Goal: Task Accomplishment & Management: Complete application form

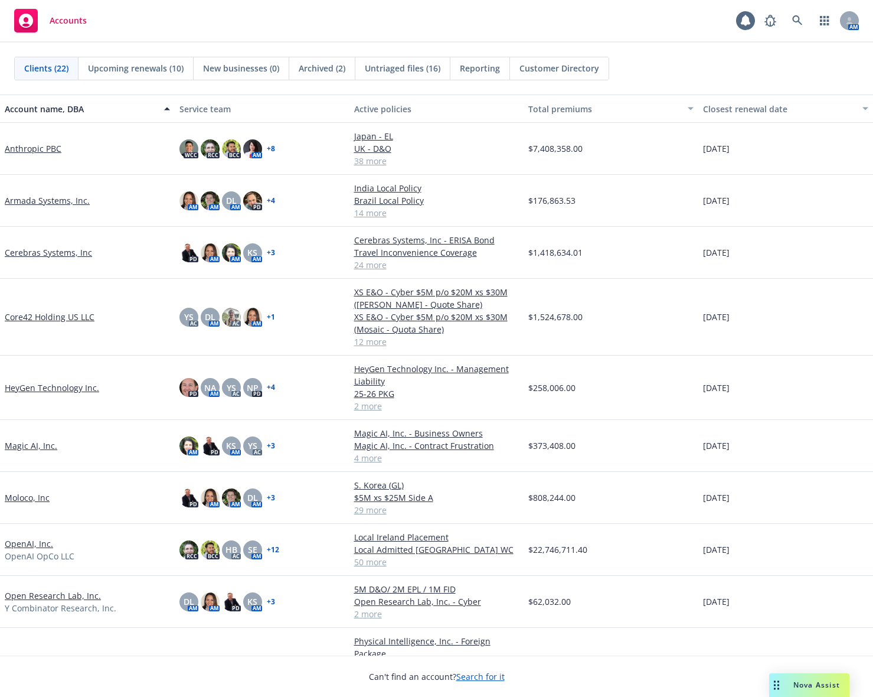
click at [619, 43] on div "Clients (22) Upcoming renewals (10) New businesses (0) Archived (2) Untriaged f…" at bounding box center [436, 69] width 873 height 52
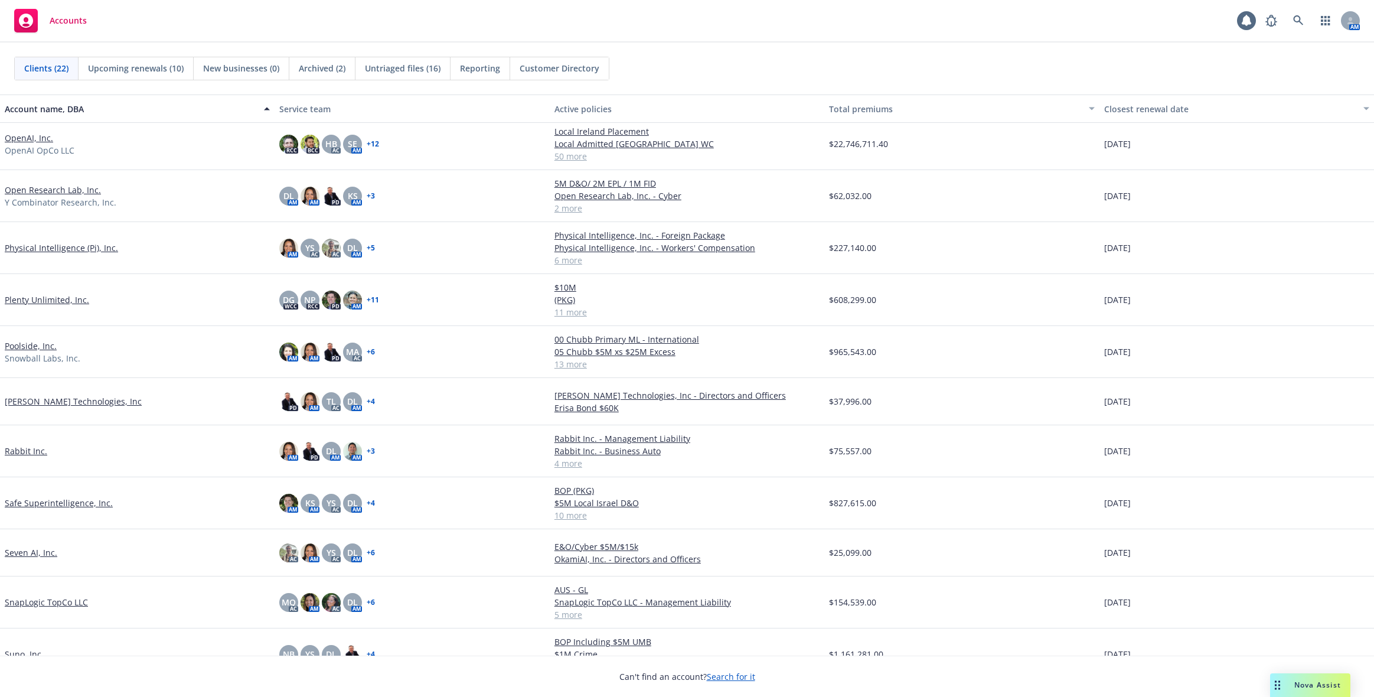
scroll to position [369, 0]
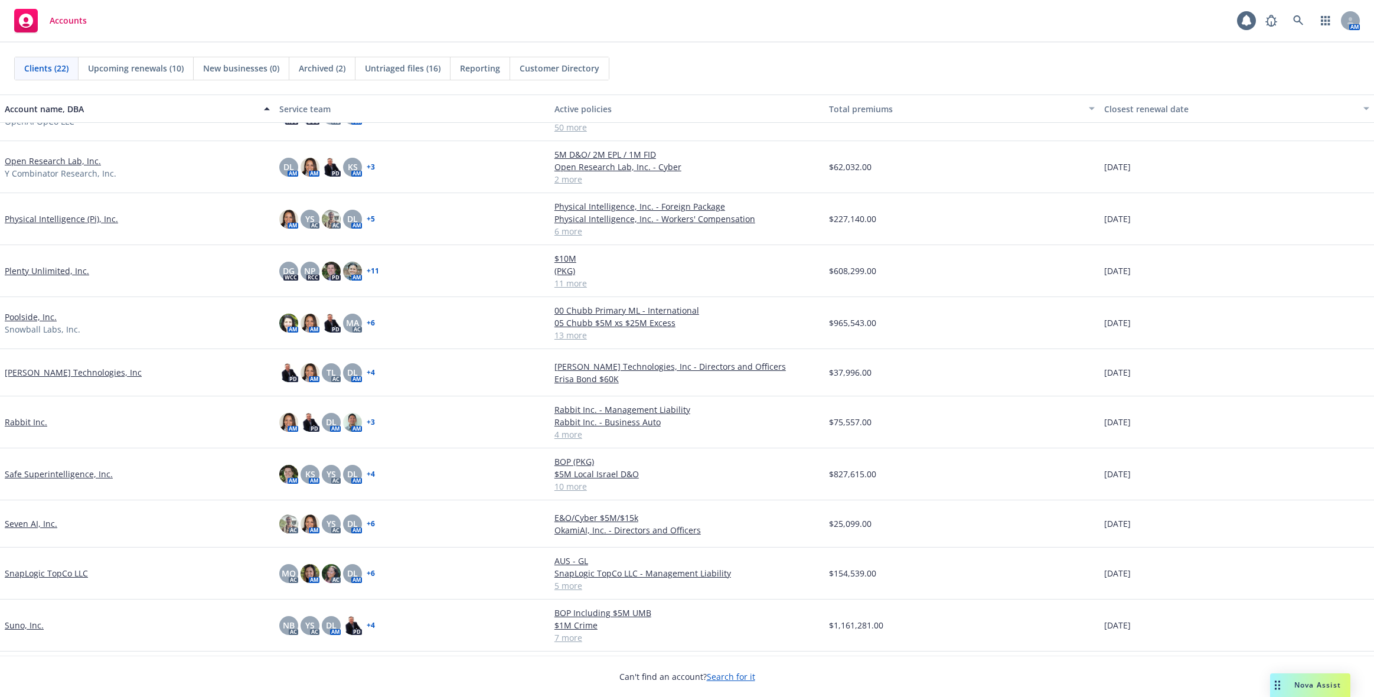
click at [64, 477] on link "Safe Superintelligence, Inc." at bounding box center [59, 474] width 108 height 12
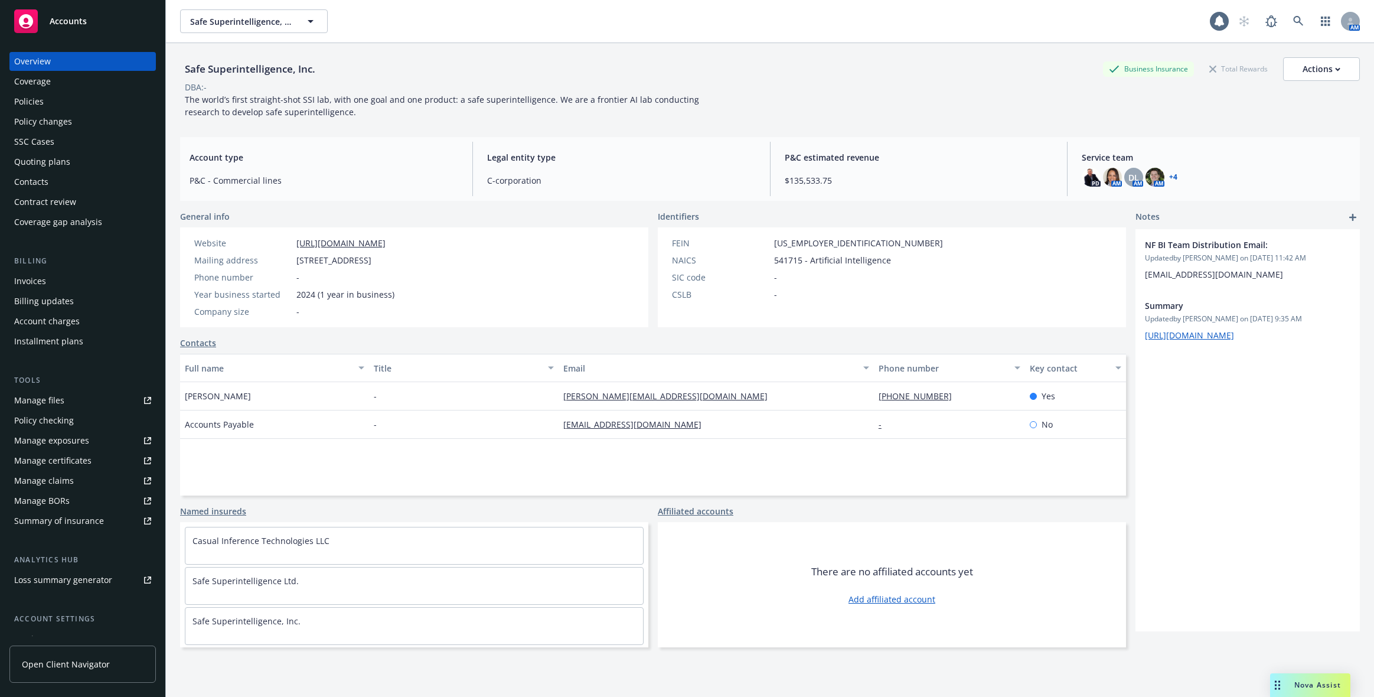
click at [67, 92] on div "Policies" at bounding box center [82, 101] width 137 height 19
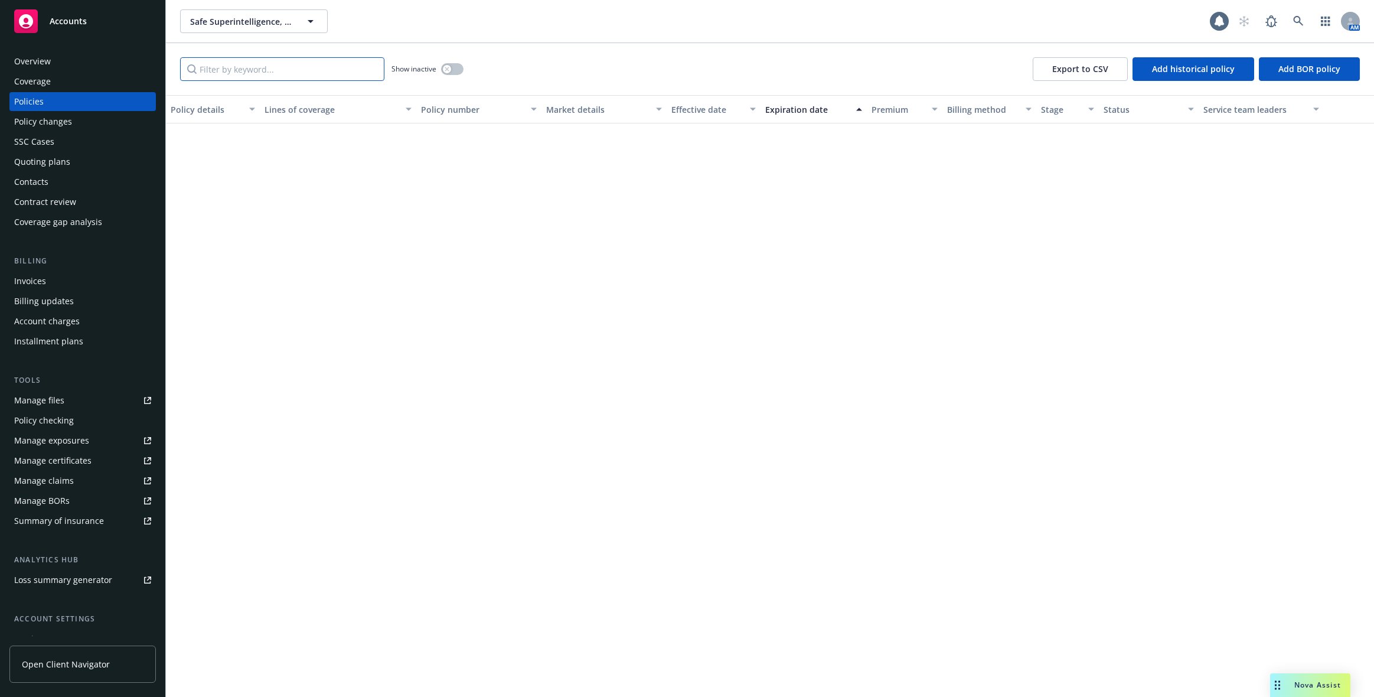
click at [294, 63] on input "Filter by keyword..." at bounding box center [282, 69] width 204 height 24
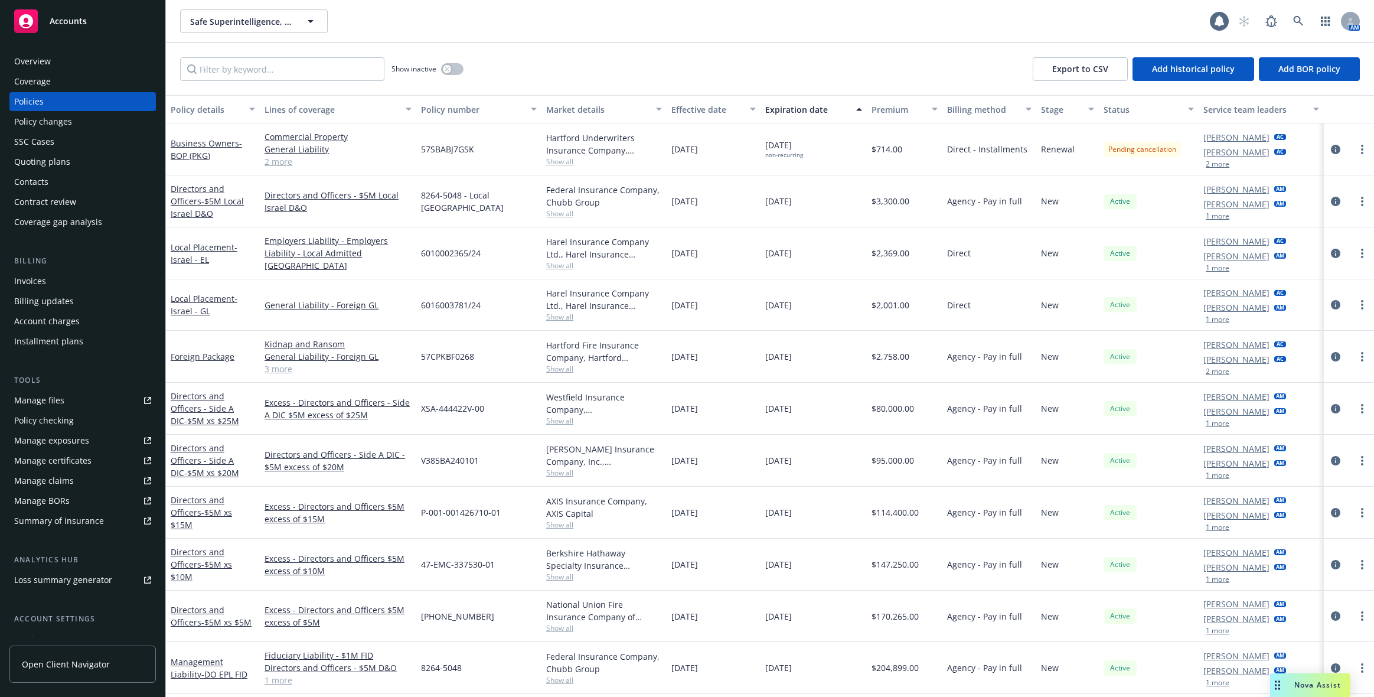
click at [95, 64] on div "Overview" at bounding box center [82, 61] width 137 height 19
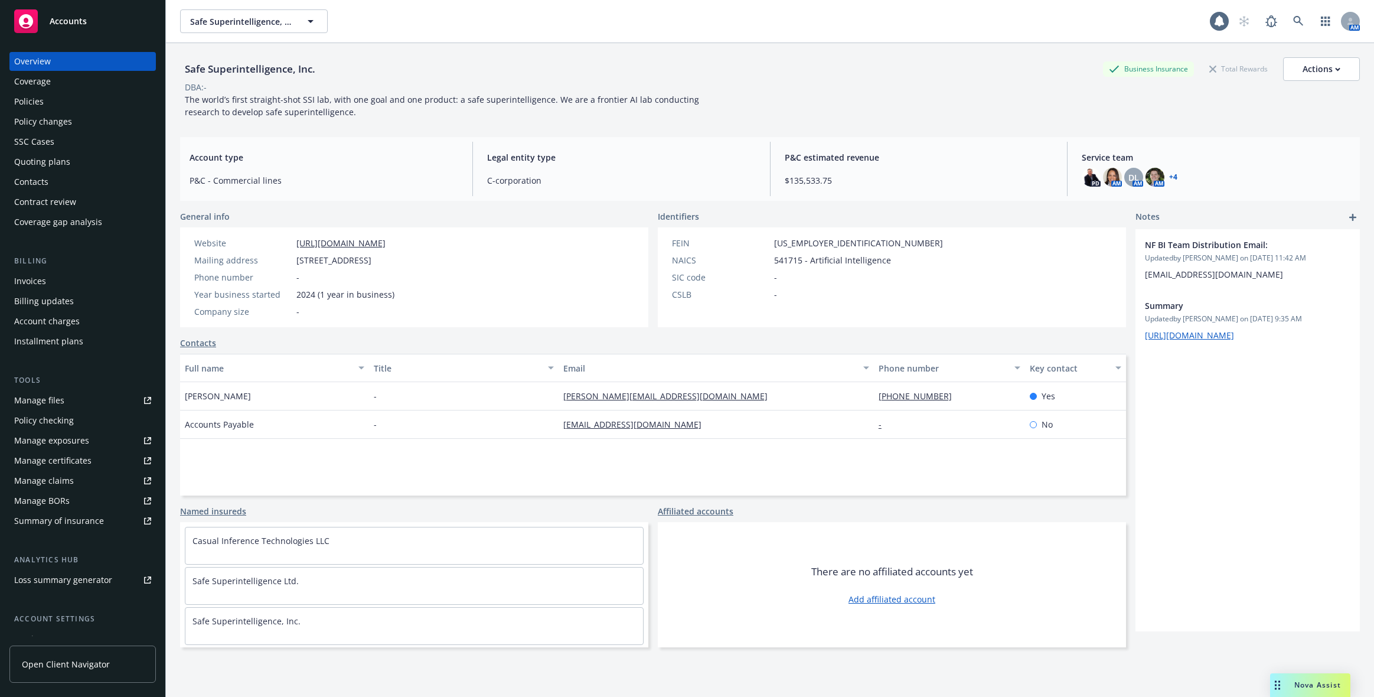
click at [86, 104] on div "Policies" at bounding box center [82, 101] width 137 height 19
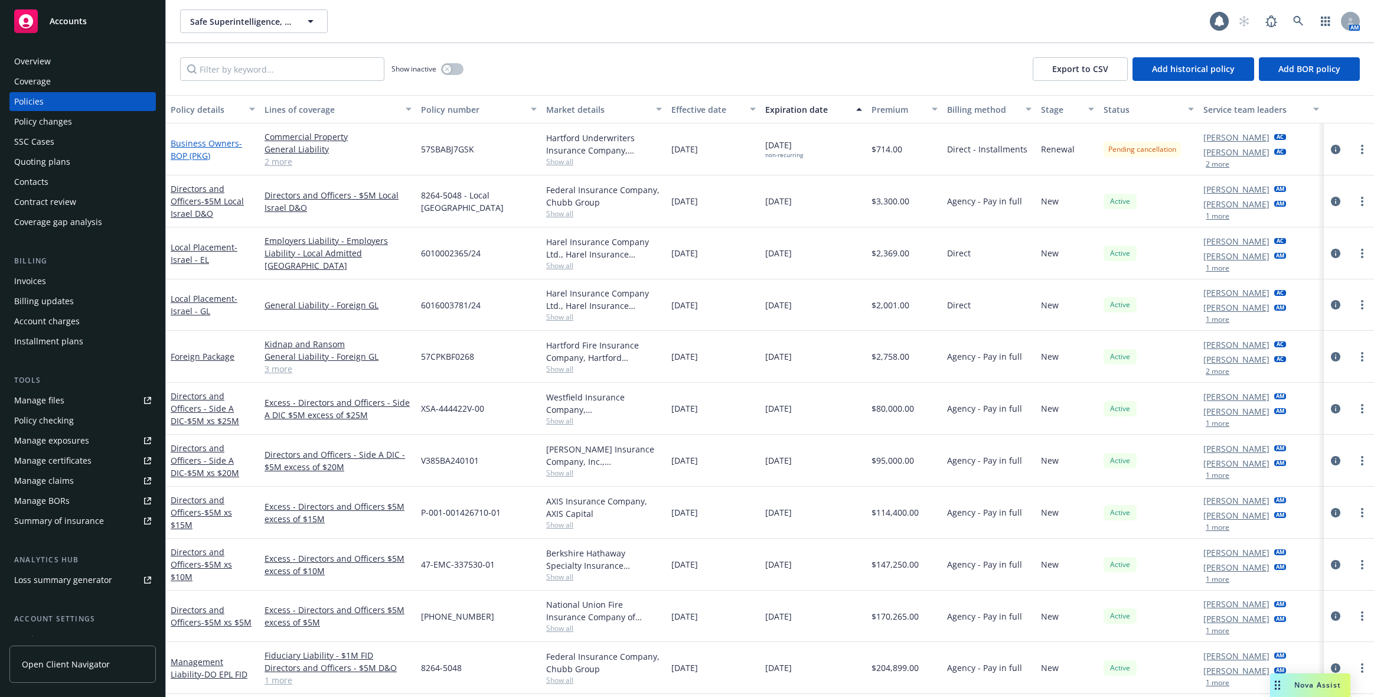
click at [192, 155] on span "- BOP (PKG)" at bounding box center [206, 150] width 71 height 24
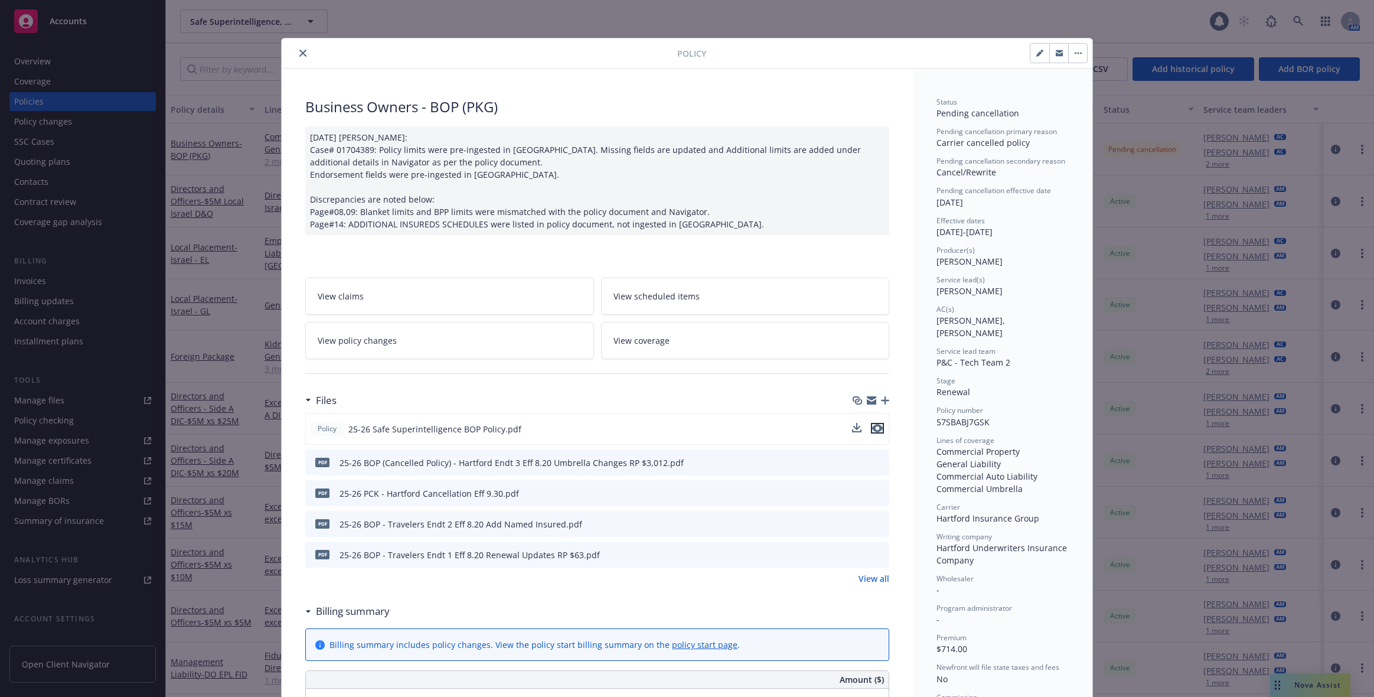
click at [873, 428] on button "preview file" at bounding box center [877, 428] width 13 height 11
click at [94, 331] on div "Policy Business Owners - BOP (PKG) [DATE] [PERSON_NAME]: Case# 01704389: Policy…" at bounding box center [687, 348] width 1374 height 697
click at [299, 54] on icon "close" at bounding box center [302, 53] width 7 height 7
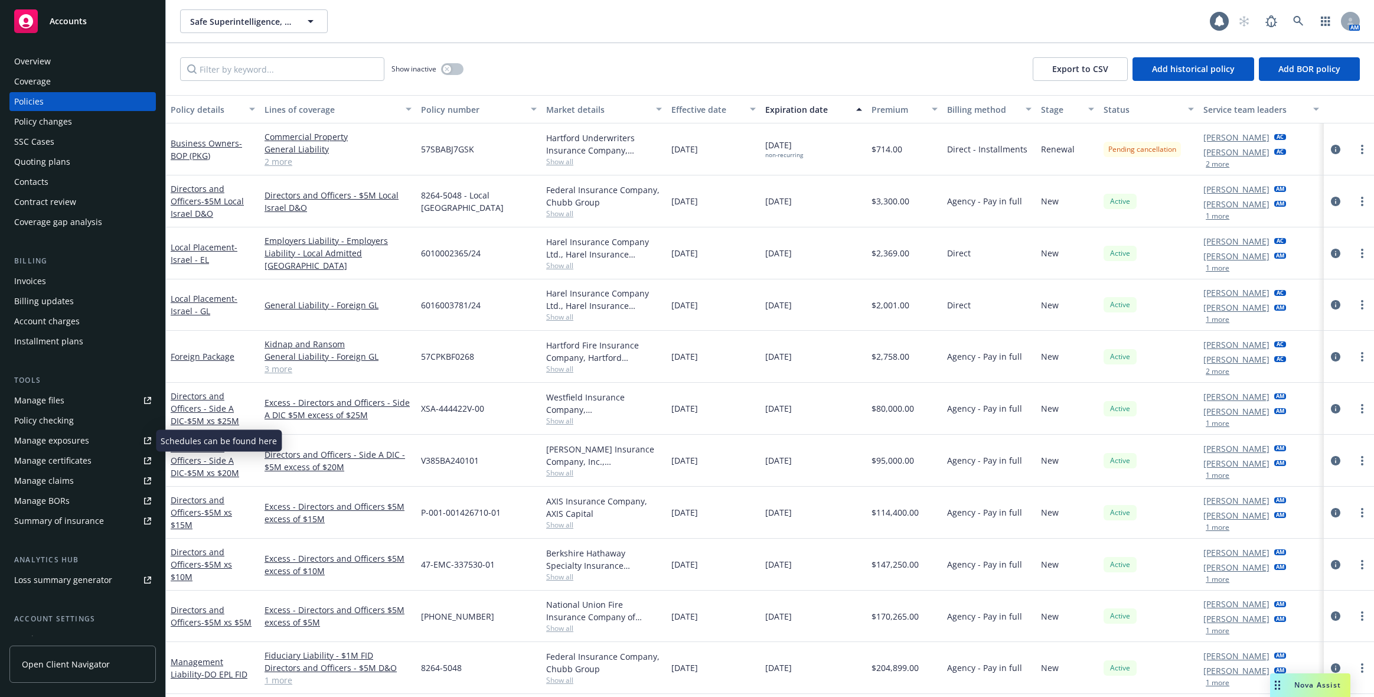
click at [113, 440] on link "Manage exposures" at bounding box center [82, 440] width 146 height 19
click at [246, 70] on input "Filter by keyword..." at bounding box center [282, 69] width 204 height 24
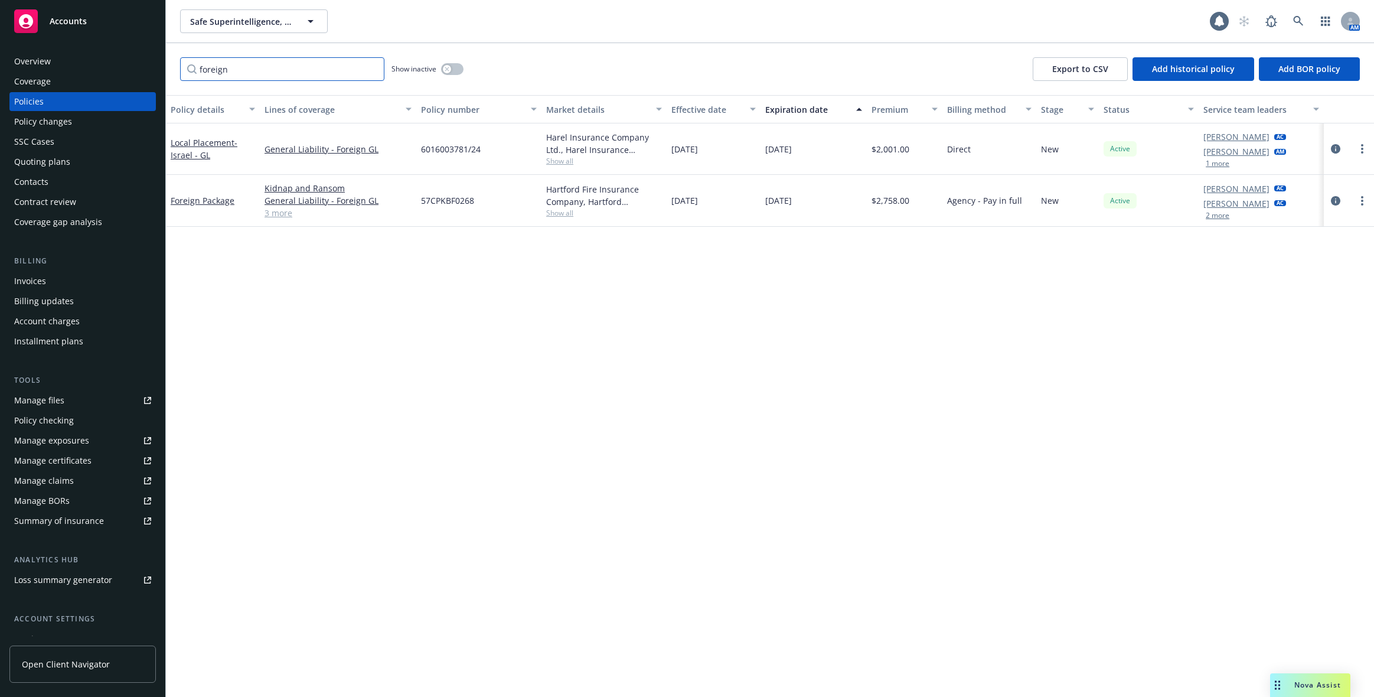
type input "foreign"
click at [213, 193] on div "Foreign Package" at bounding box center [213, 201] width 94 height 52
click at [211, 201] on link "Foreign Package" at bounding box center [203, 200] width 64 height 11
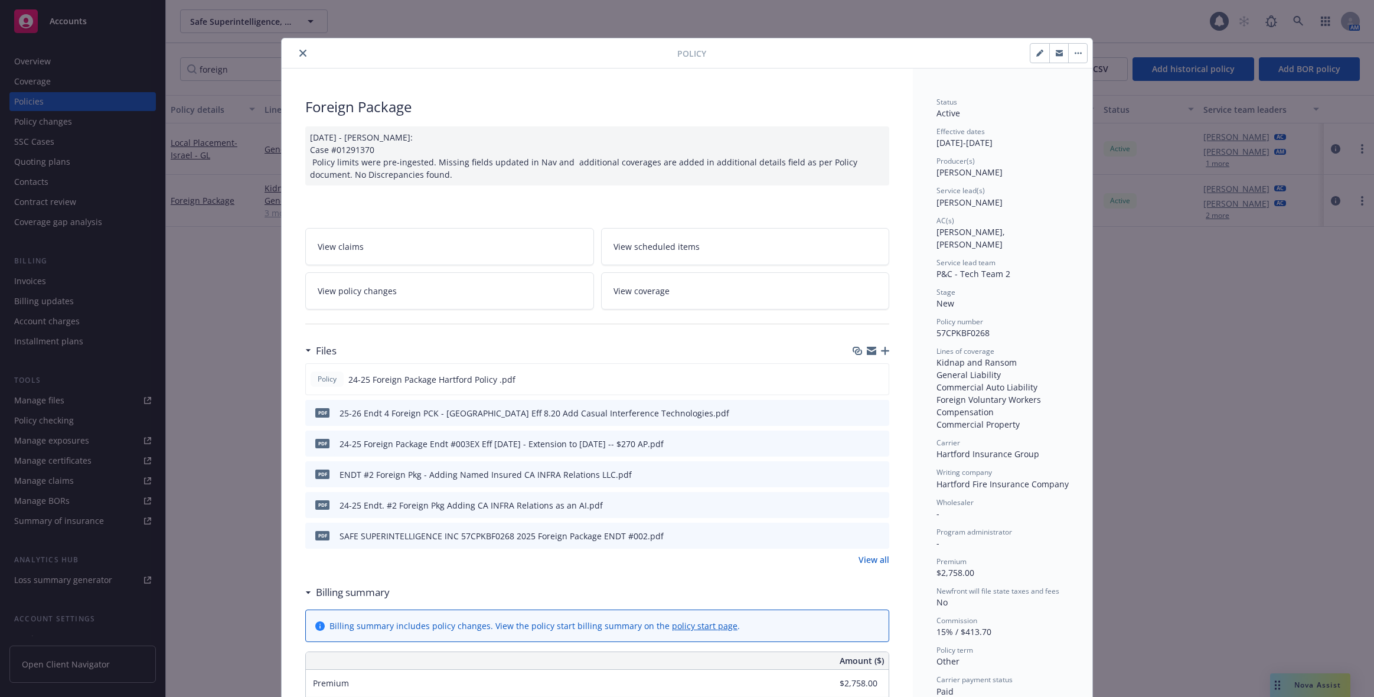
click at [395, 279] on link "View policy changes" at bounding box center [449, 290] width 289 height 37
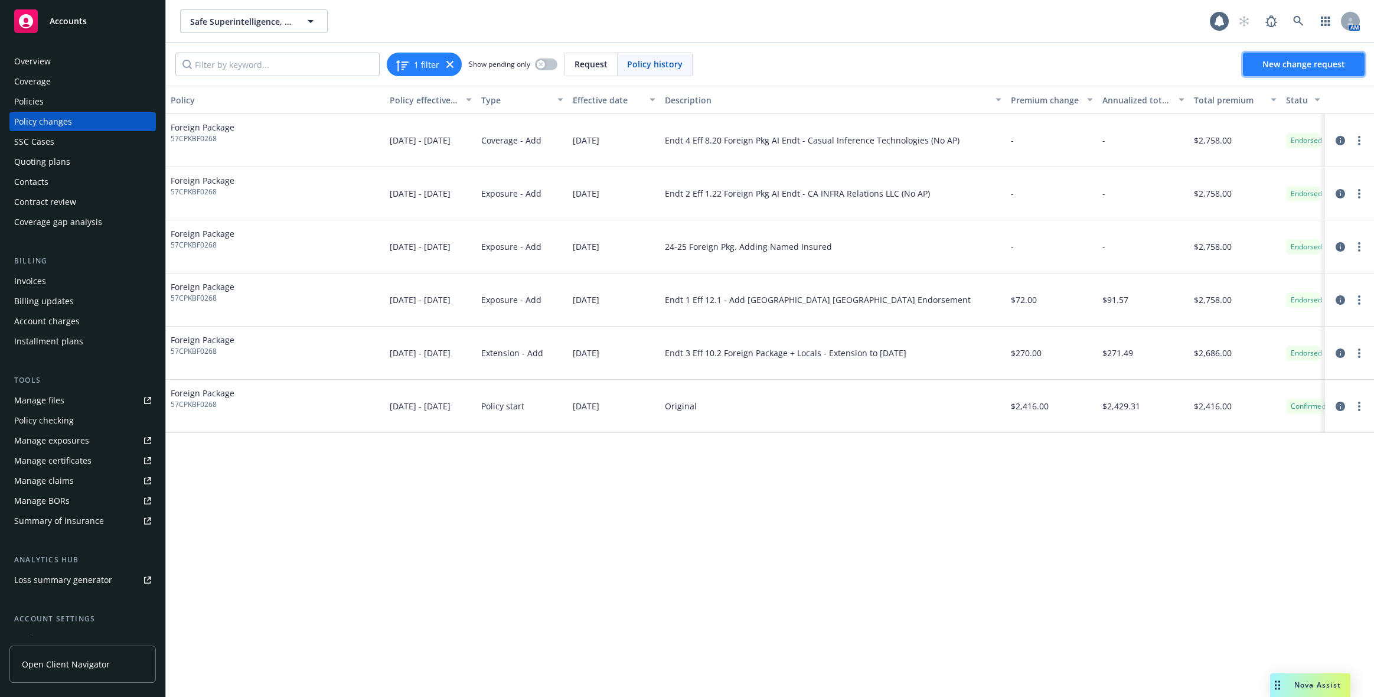
click at [873, 73] on link "New change request" at bounding box center [1304, 65] width 122 height 24
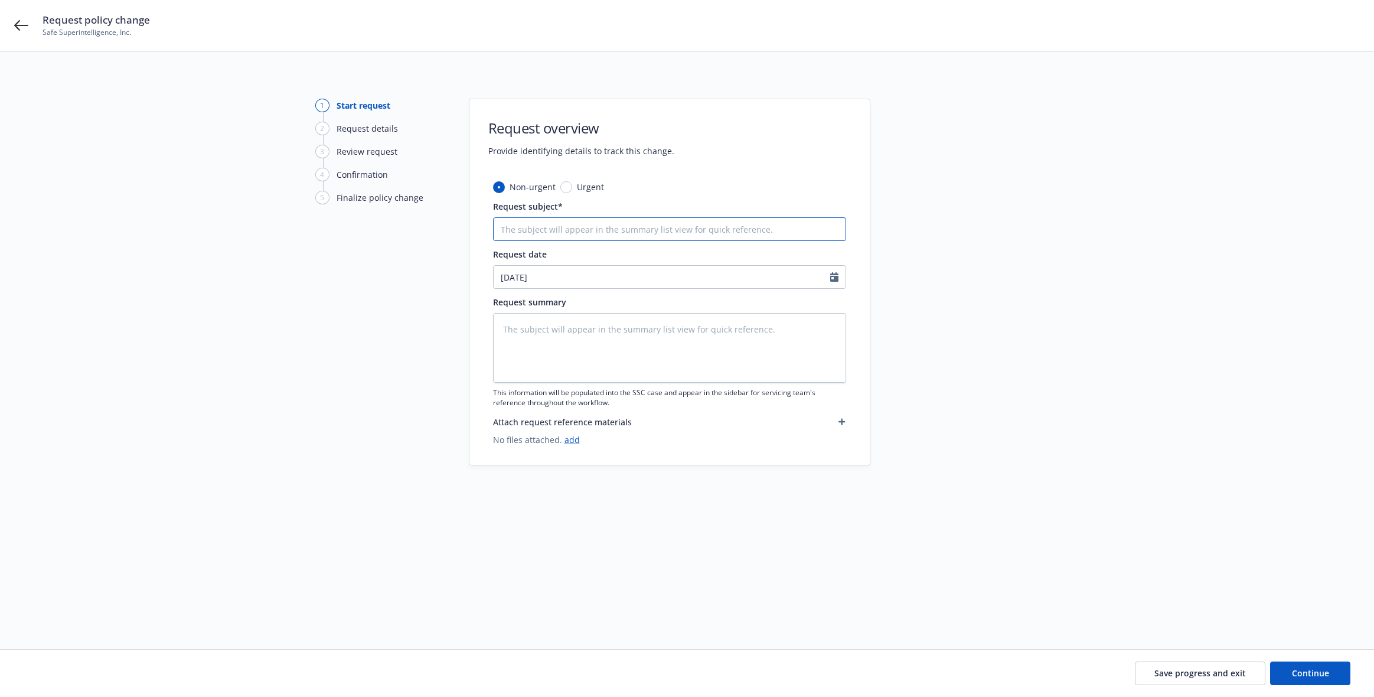
click at [541, 236] on input "Request subject*" at bounding box center [669, 229] width 353 height 24
paste input "24-25 FPCK - [GEOGRAPHIC_DATA] 5 Eff 9.16 Amend Mailing Address 555 [PERSON_NAM…"
type textarea "x"
type input "24-25 FPCK - [GEOGRAPHIC_DATA] 5 Eff 9.16 Amend Mailing Address 555 [PERSON_NAM…"
drag, startPoint x: 585, startPoint y: 229, endPoint x: 407, endPoint y: 218, distance: 178.1
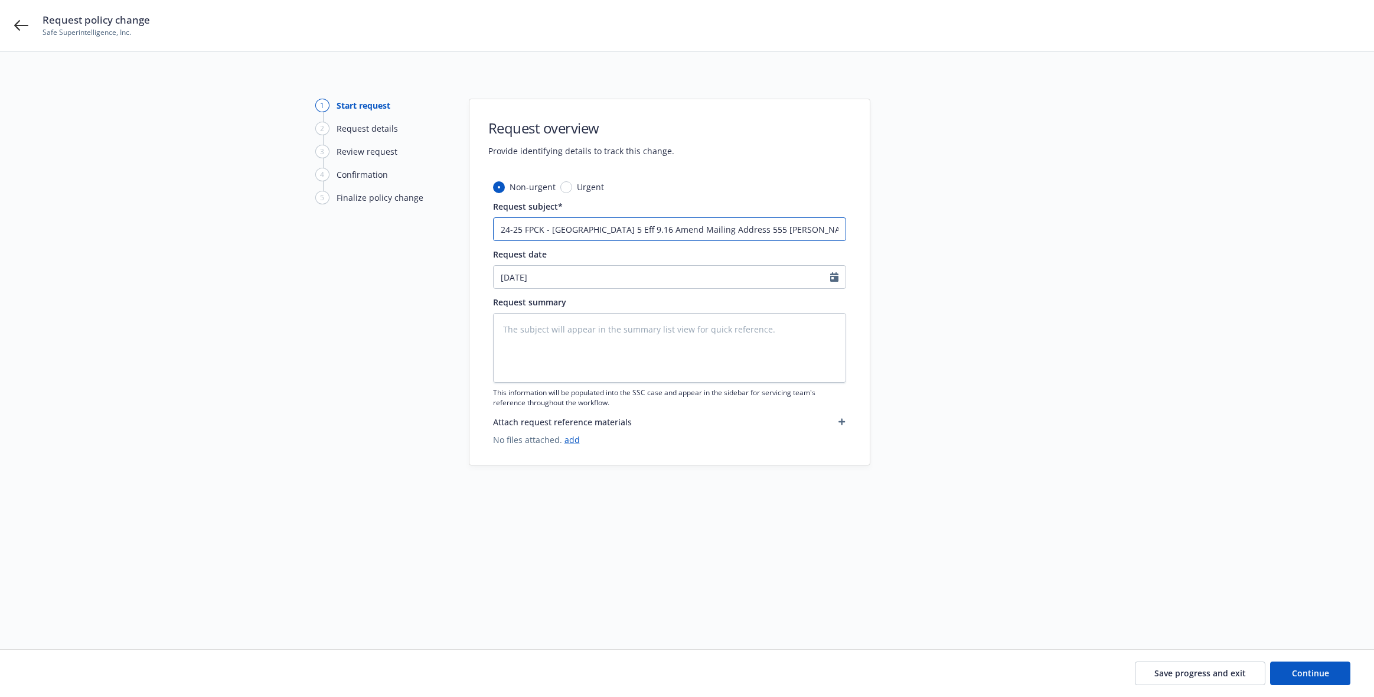
click at [407, 218] on div "1 Start request 2 Request details 3 Review request 4 Confirmation 5 Finalize po…" at bounding box center [687, 336] width 1346 height 475
type textarea "x"
click at [529, 224] on input "Endt 5 Eff 9.16 Amend Mailing Address [GEOGRAPHIC_DATA][PERSON_NAME]" at bounding box center [669, 229] width 353 height 24
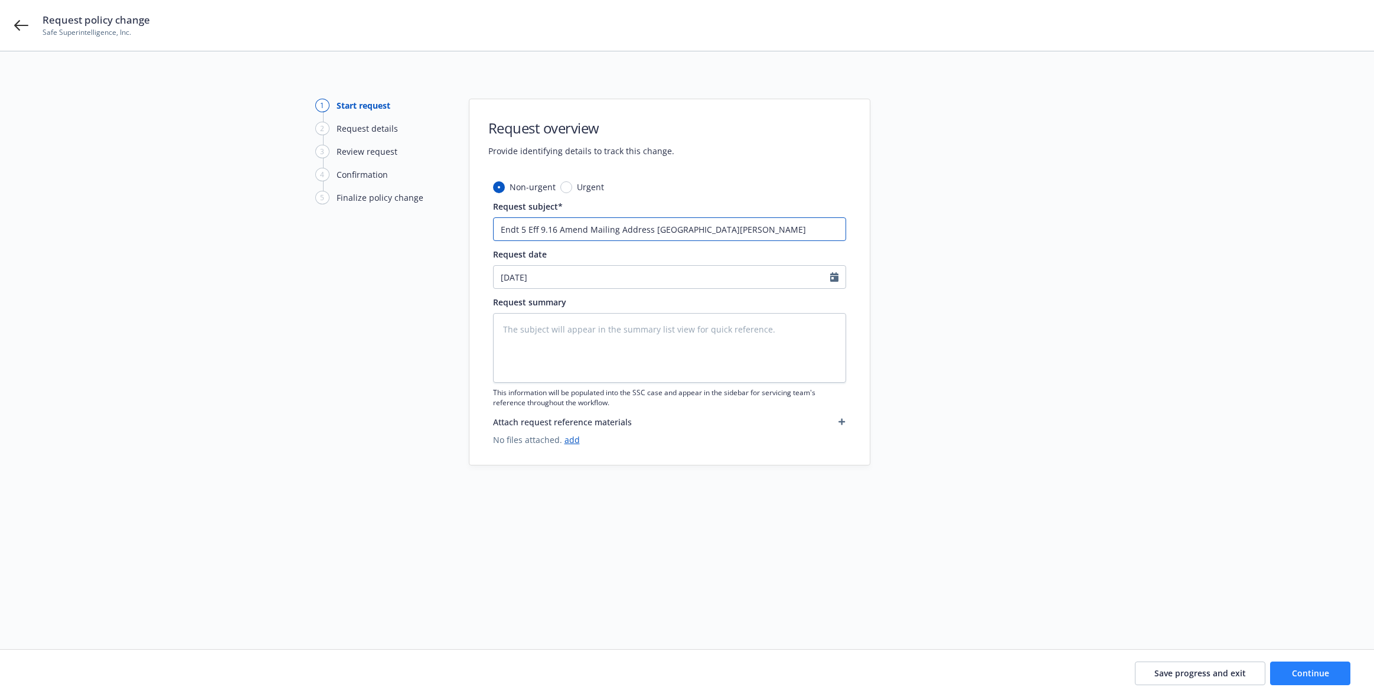
type input "Endt 5 Eff 9.16 Amend Mailing Address [GEOGRAPHIC_DATA][PERSON_NAME]"
click at [873, 679] on button "Continue" at bounding box center [1310, 673] width 80 height 24
type textarea "x"
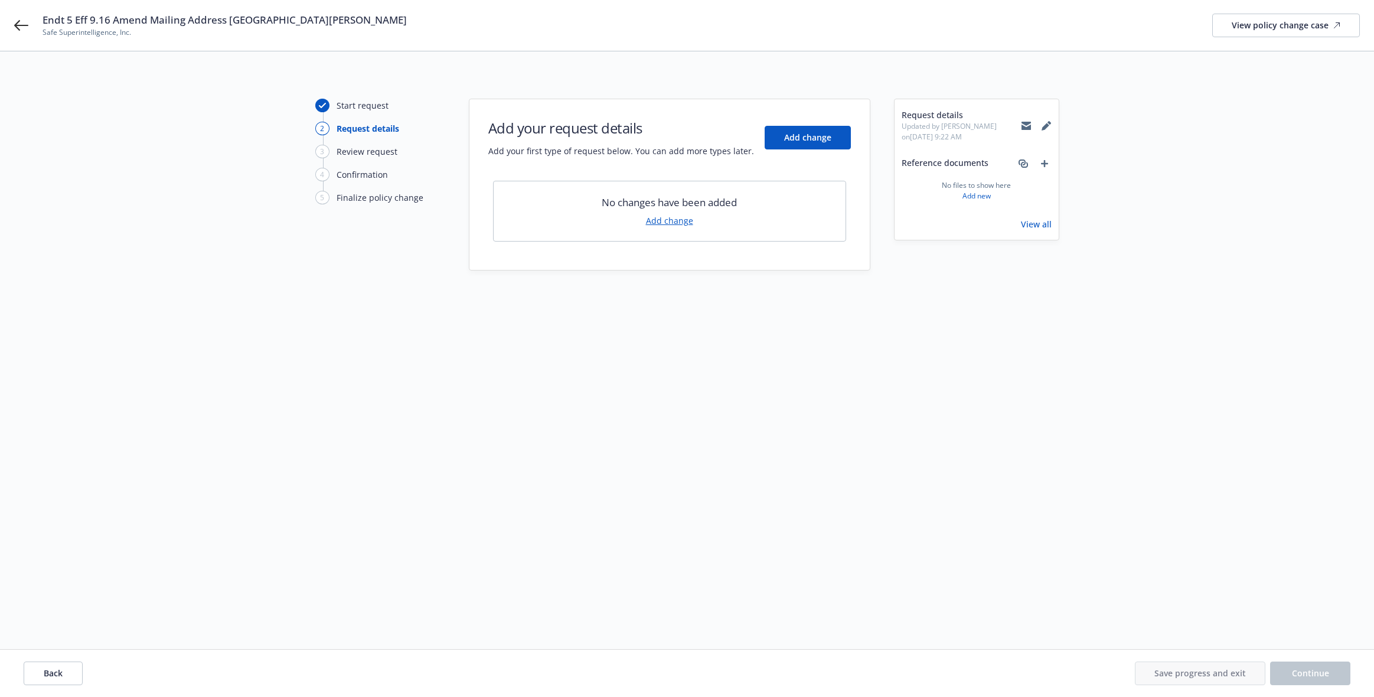
click at [682, 219] on link "Add change" at bounding box center [669, 220] width 47 height 12
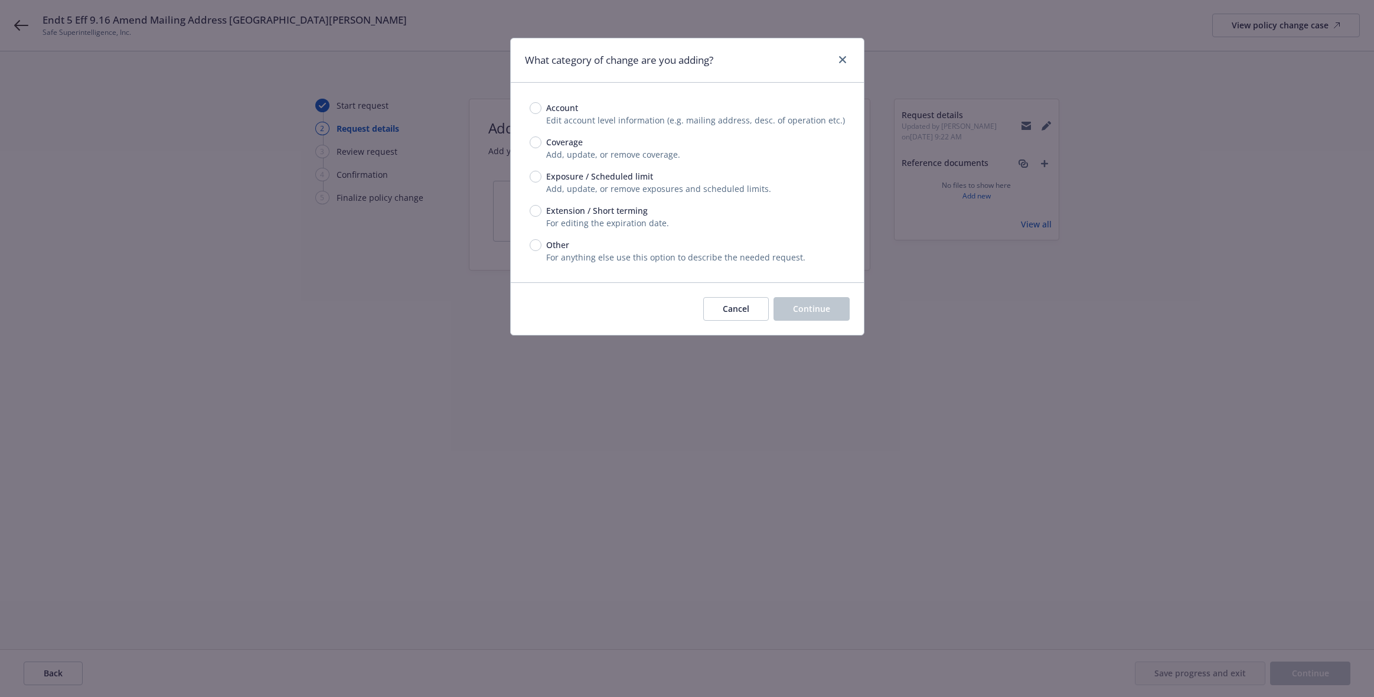
click at [532, 113] on div "Account" at bounding box center [687, 108] width 315 height 12
click at [532, 113] on input "Account" at bounding box center [536, 108] width 12 height 12
radio input "true"
click at [789, 308] on button "Continue" at bounding box center [812, 309] width 76 height 24
select select "US"
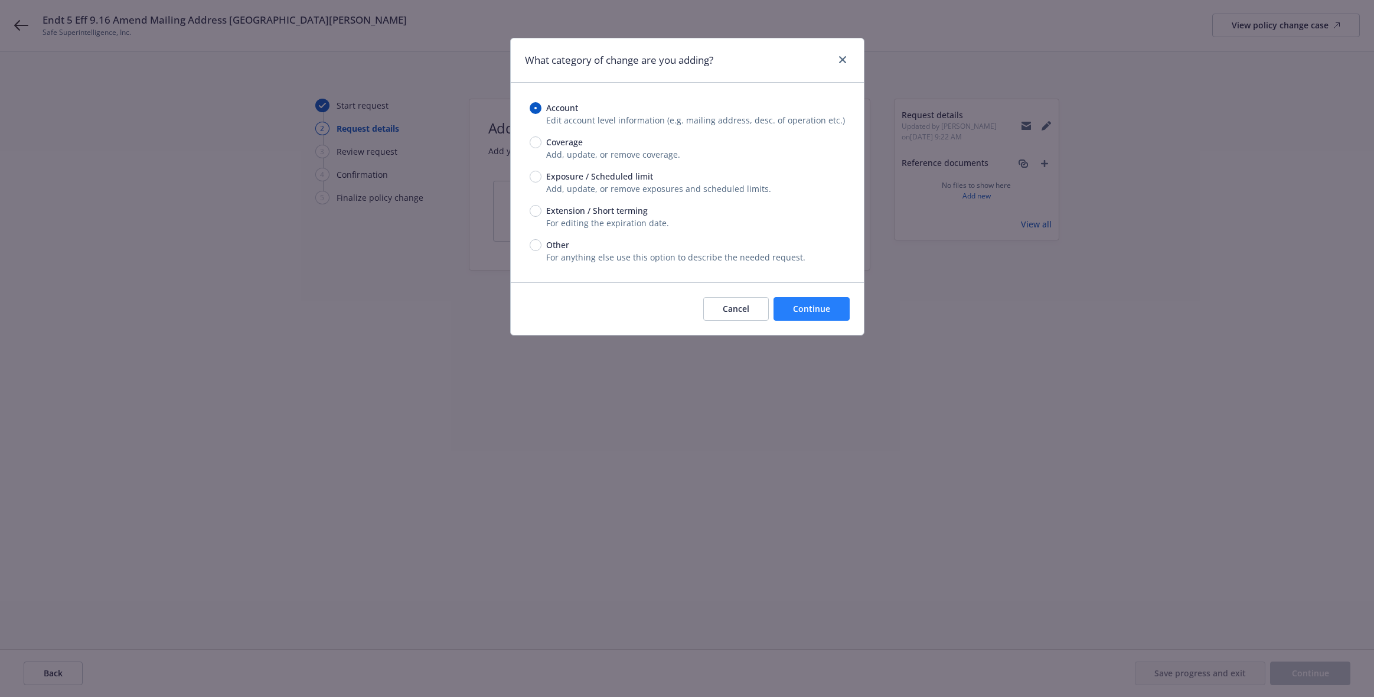
select select "C-corporation"
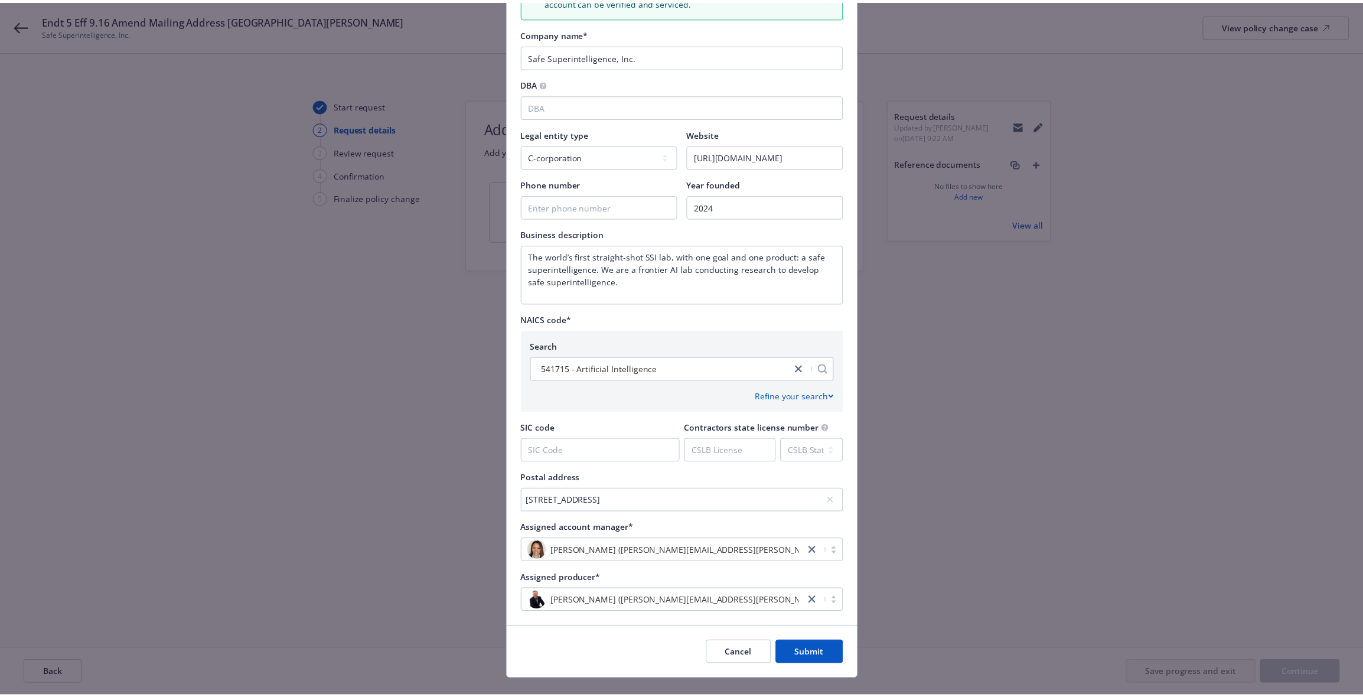
scroll to position [268, 0]
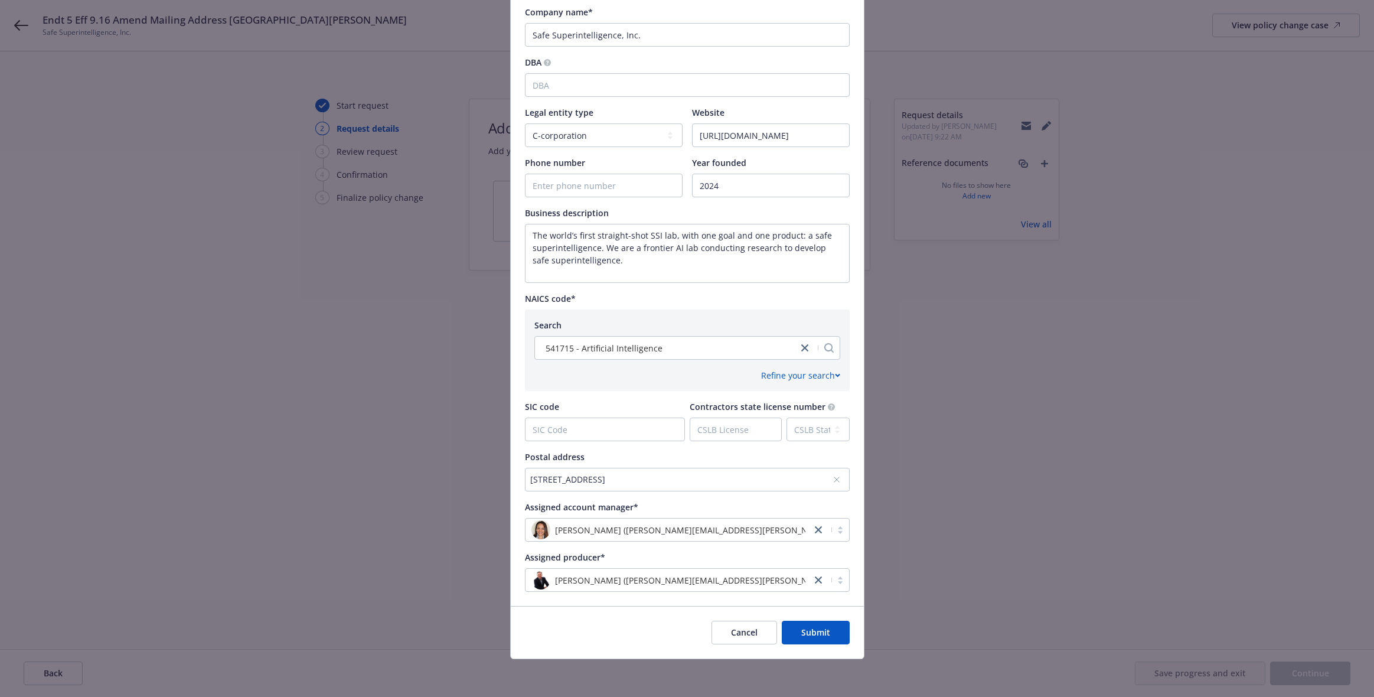
click at [679, 480] on div "[STREET_ADDRESS]" at bounding box center [681, 479] width 302 height 12
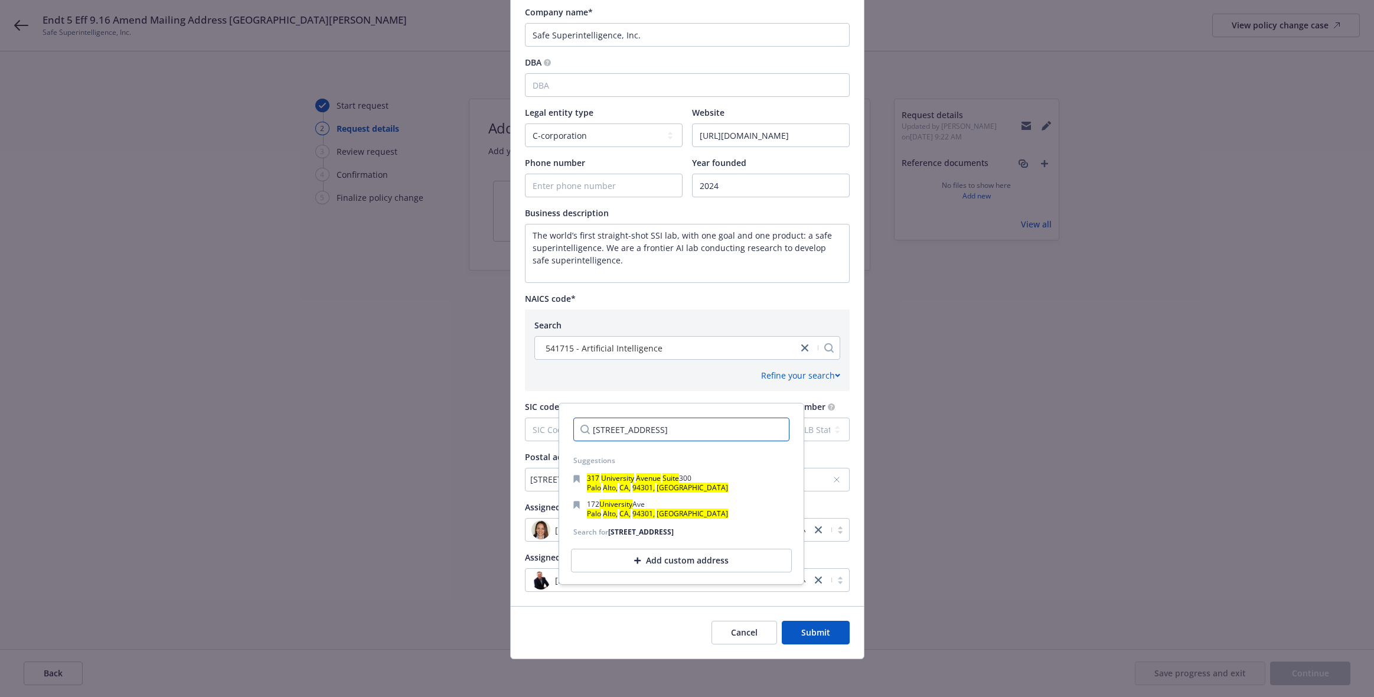
click at [630, 429] on input "[STREET_ADDRESS]" at bounding box center [681, 430] width 216 height 24
click at [651, 558] on div "Add custom address" at bounding box center [681, 561] width 235 height 38
click at [651, 558] on div "Add custom address" at bounding box center [681, 561] width 221 height 24
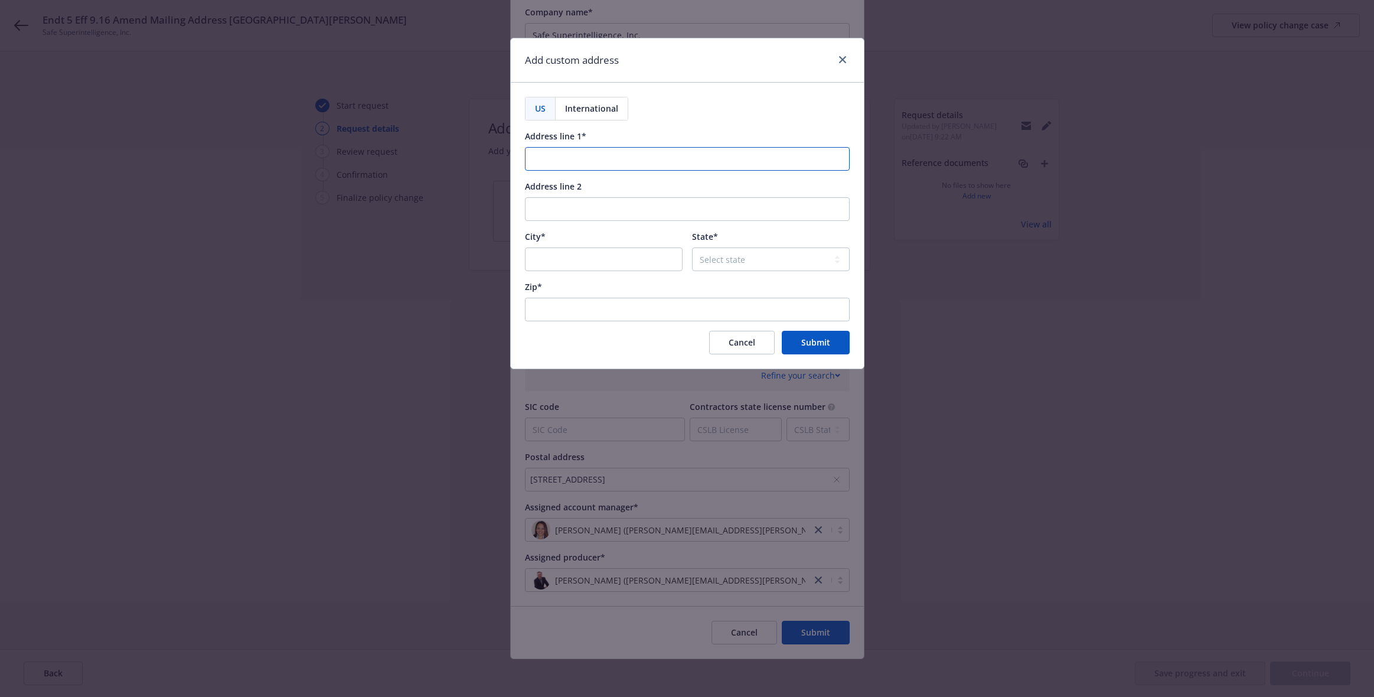
click at [604, 148] on input "Address line 1*" at bounding box center [687, 159] width 325 height 24
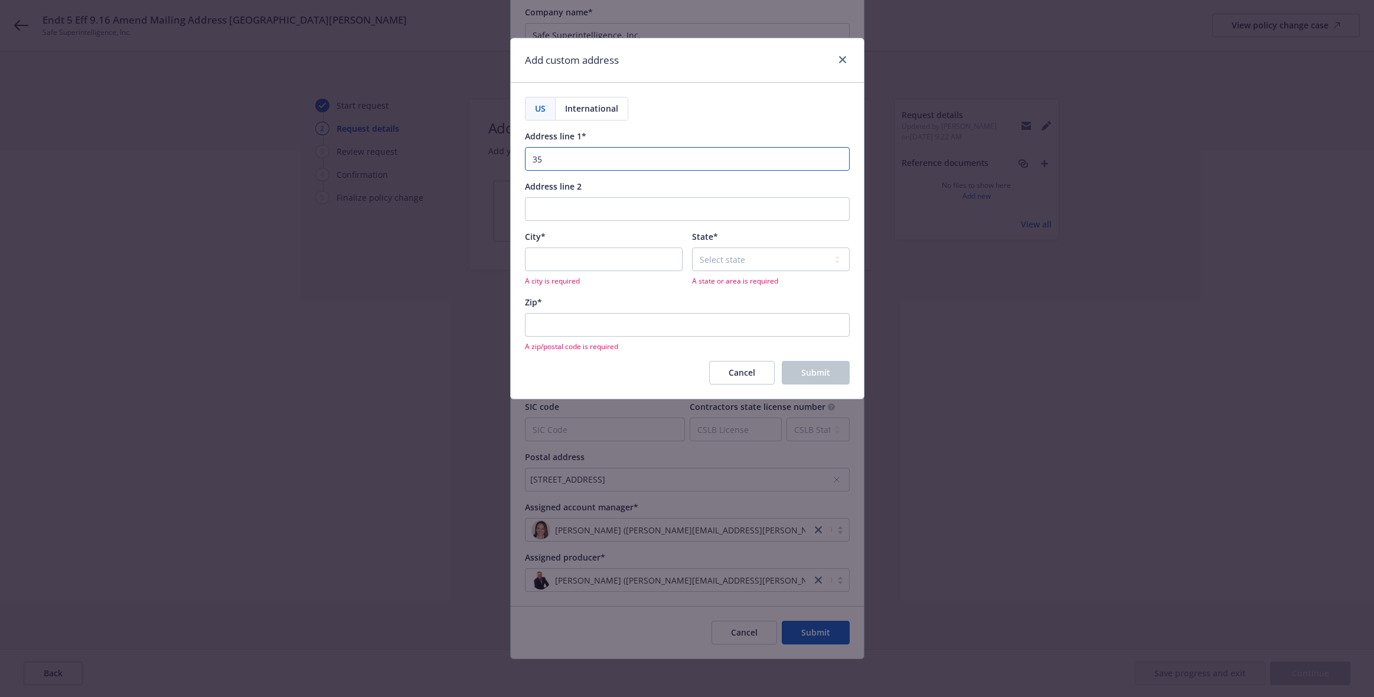
type input "3"
type input "[STREET_ADDRESS][PERSON_NAME]"
type input "[GEOGRAPHIC_DATA]"
select select "CA"
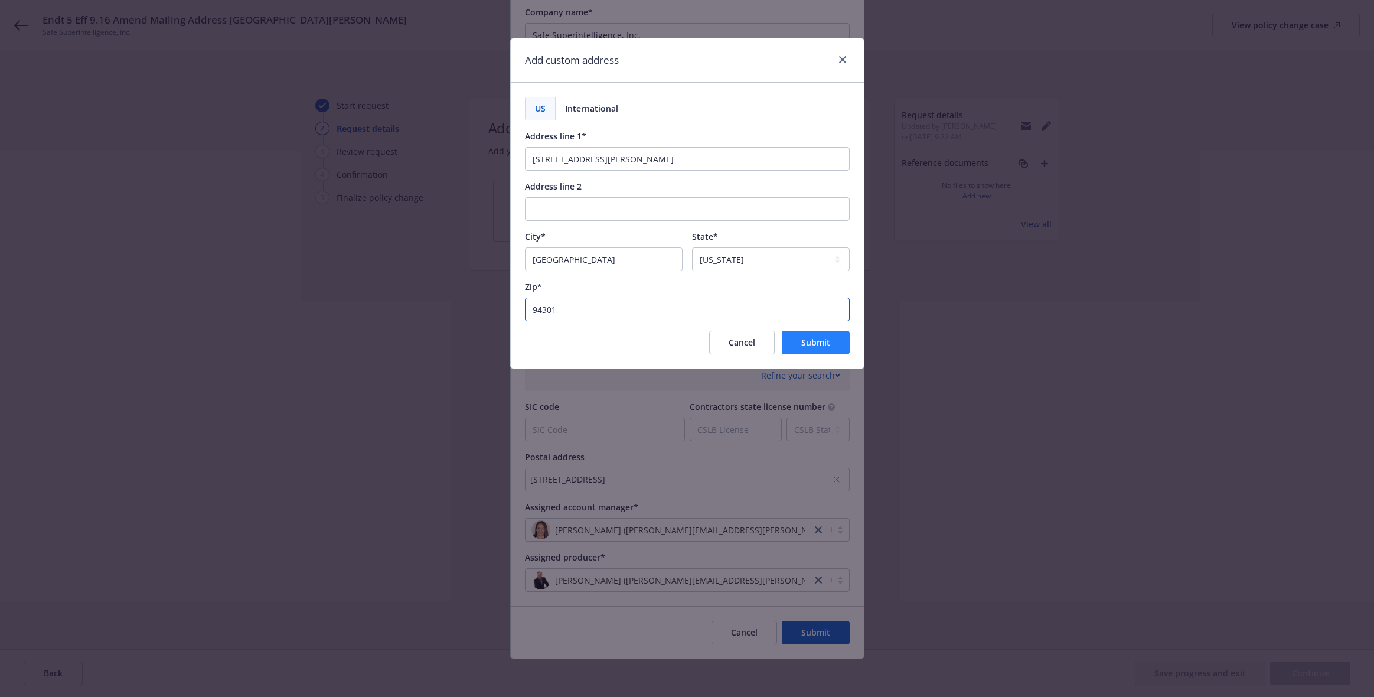
type input "94301"
click at [843, 344] on button "Submit" at bounding box center [816, 343] width 68 height 24
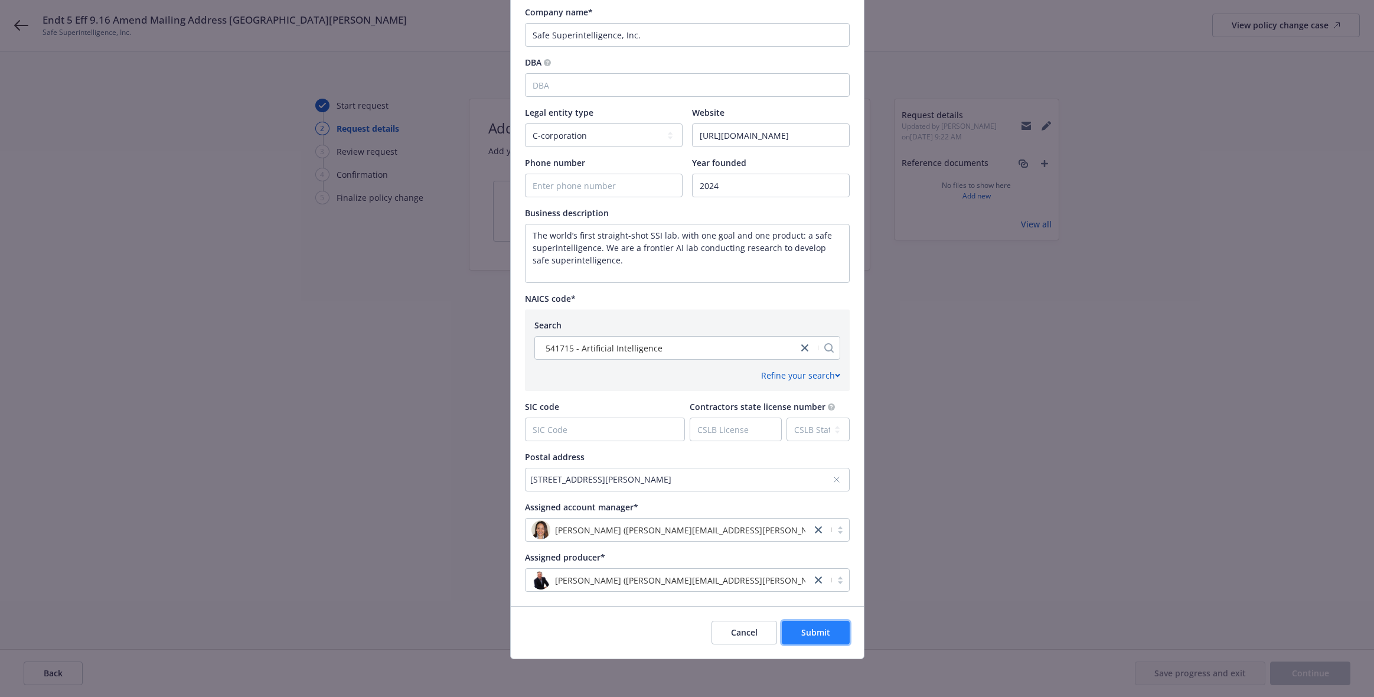
click at [789, 628] on button "Submit" at bounding box center [816, 633] width 68 height 24
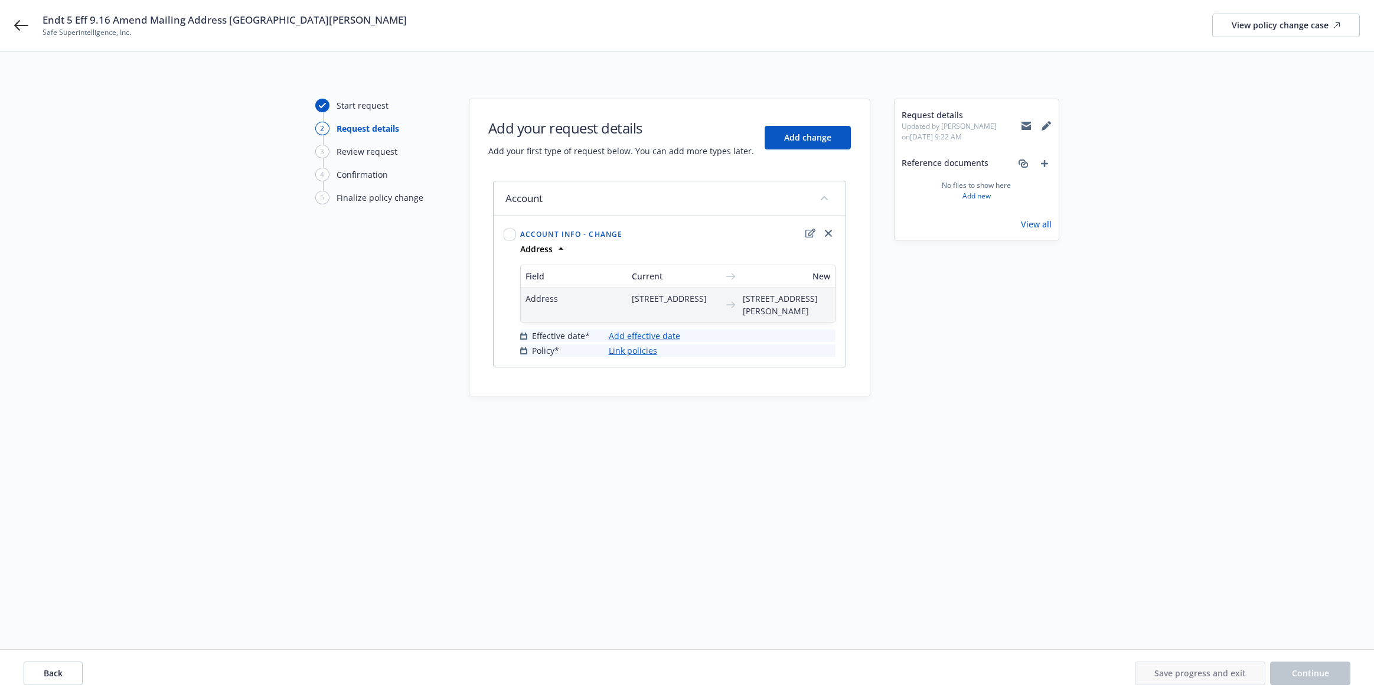
click at [669, 342] on link "Add effective date" at bounding box center [644, 336] width 71 height 12
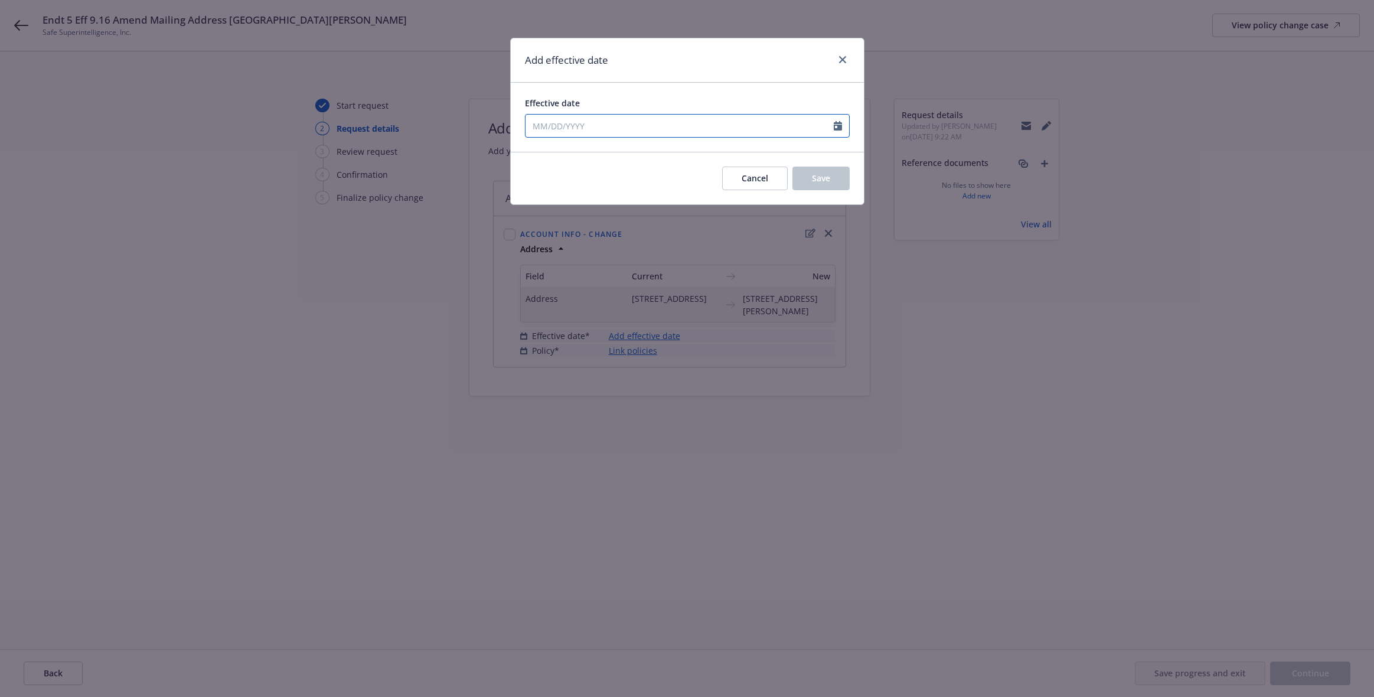
select select "9"
click at [674, 129] on input "Effective date" at bounding box center [680, 126] width 308 height 22
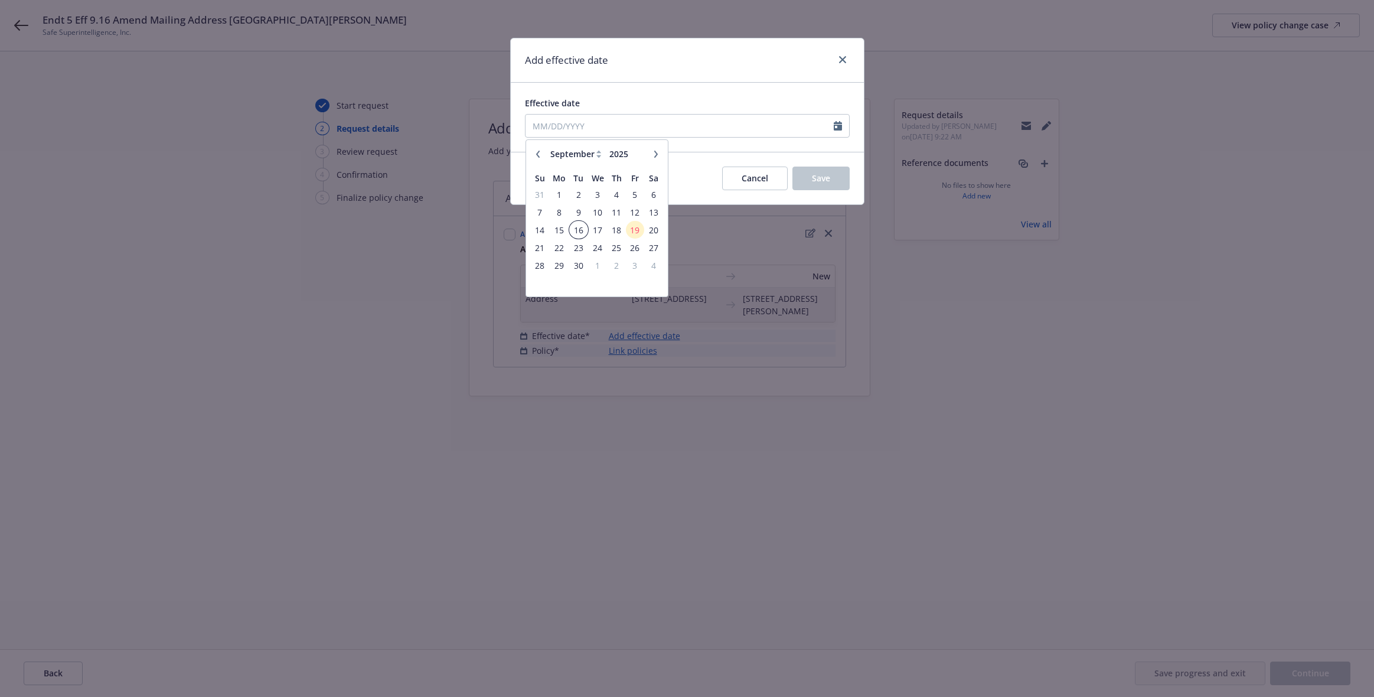
click at [576, 228] on span "16" at bounding box center [578, 230] width 16 height 15
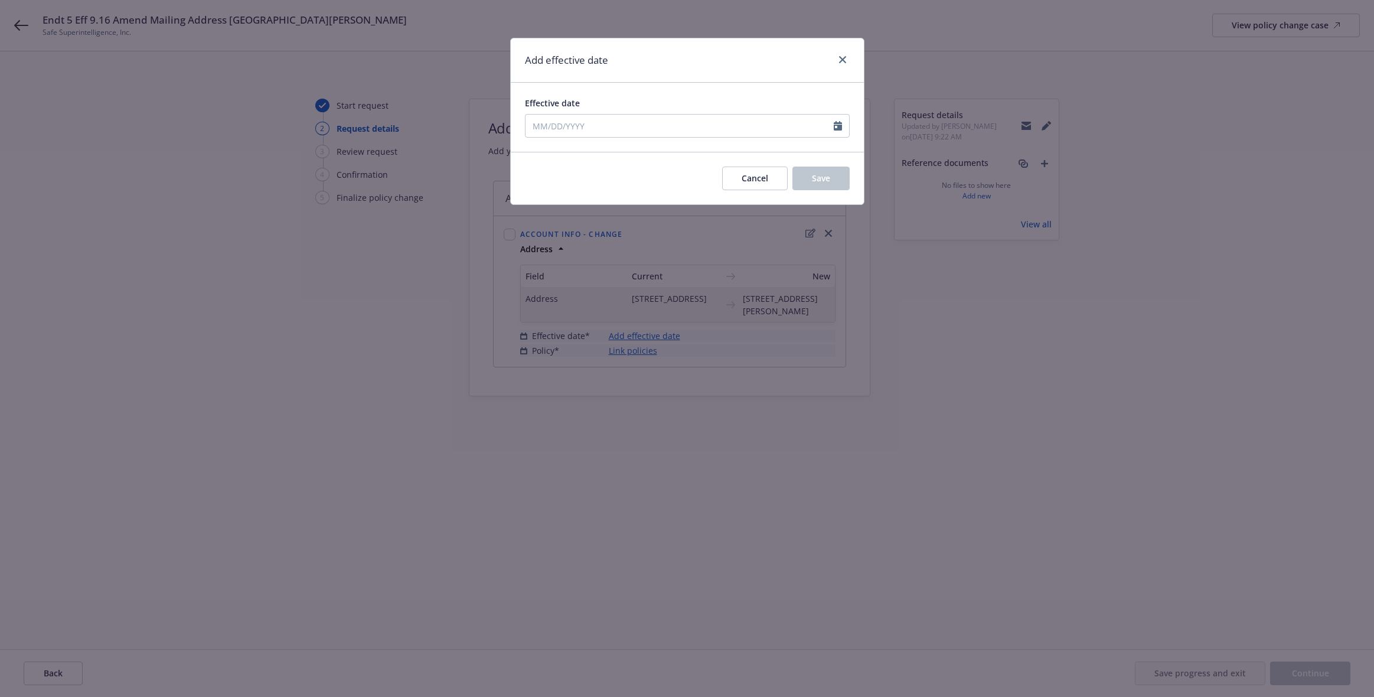
type input "[DATE]"
click at [808, 177] on button "Save" at bounding box center [821, 179] width 57 height 24
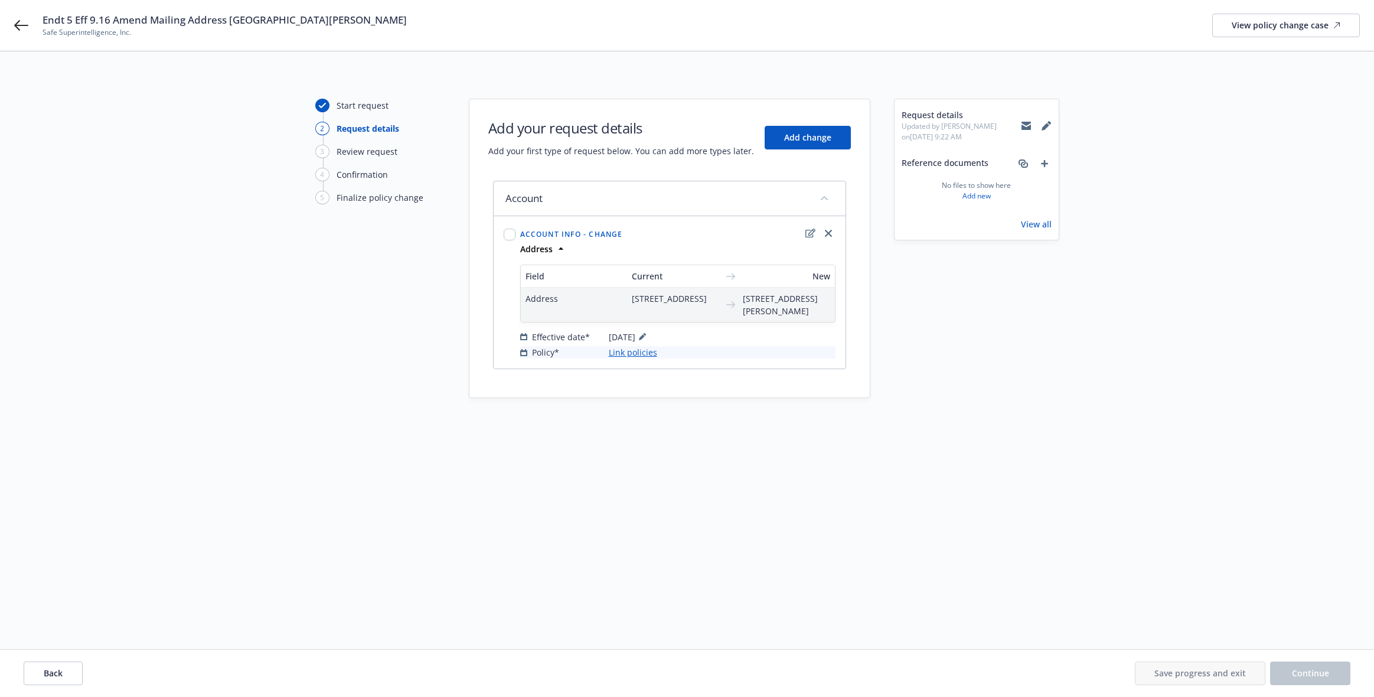
click at [638, 358] on link "Link policies" at bounding box center [633, 352] width 48 height 12
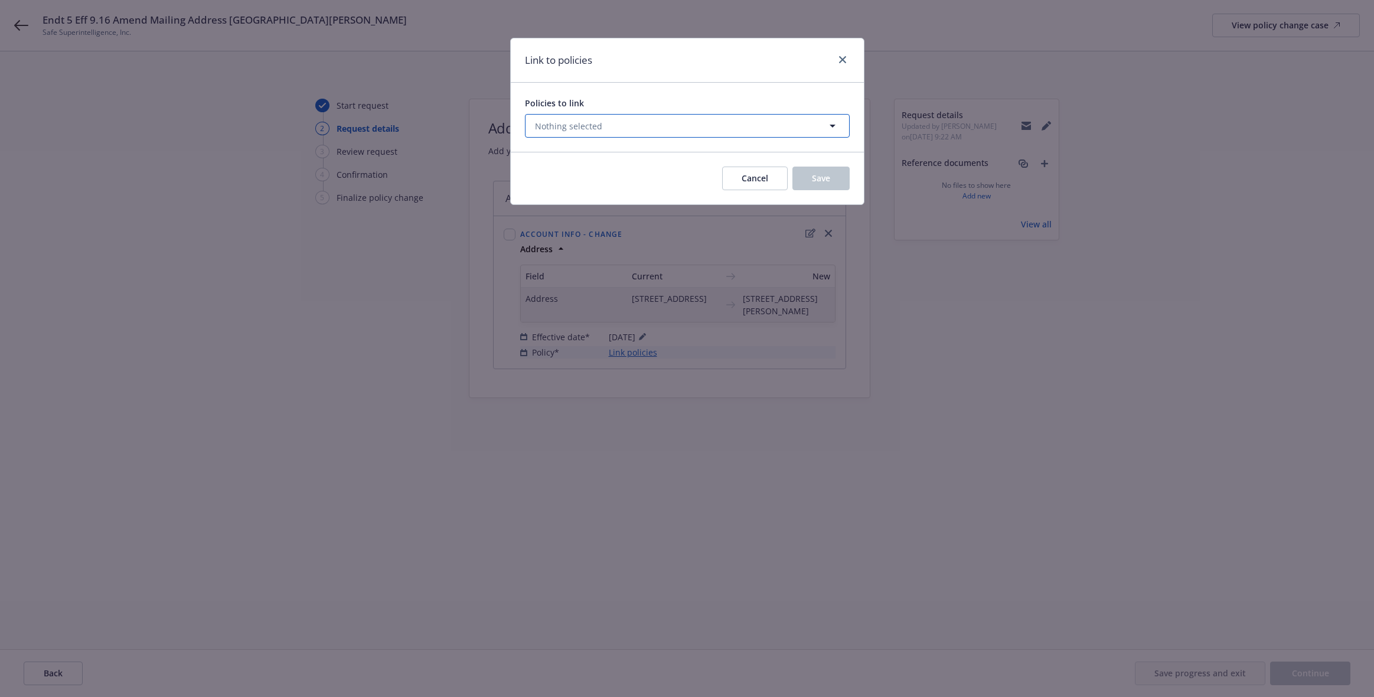
click at [629, 118] on button "Nothing selected" at bounding box center [687, 126] width 325 height 24
select select "ACTIVE"
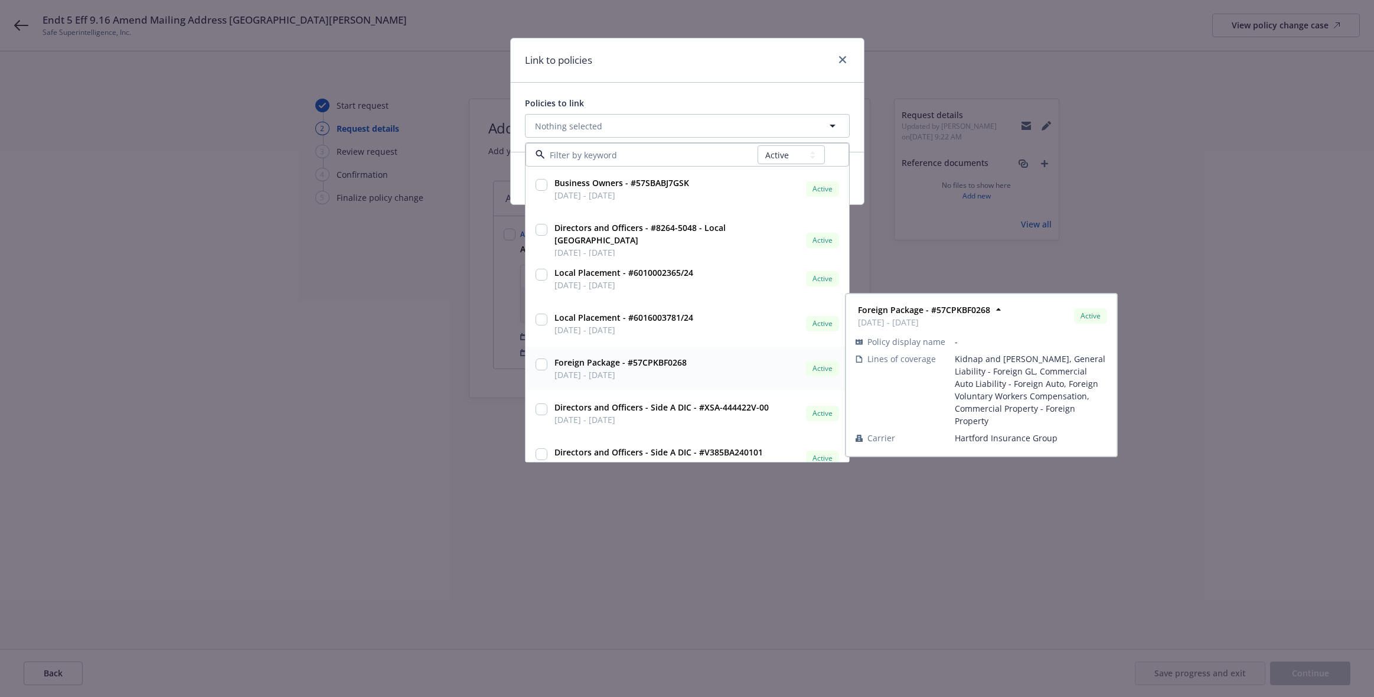
click at [664, 366] on strong "Foreign Package - #57CPKBF0268" at bounding box center [621, 362] width 132 height 11
checkbox input "true"
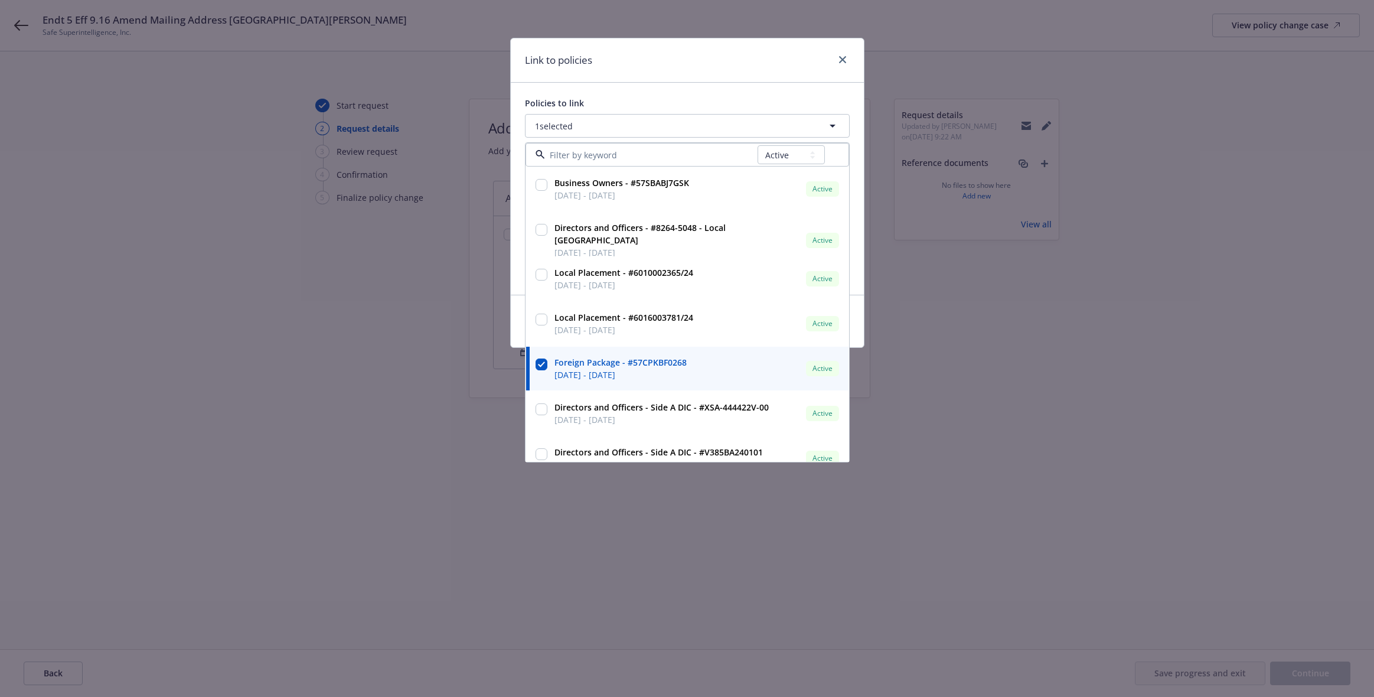
click at [684, 89] on div "Policies to link 1 selected All Active Upcoming Expired Cancelled Business Owne…" at bounding box center [687, 189] width 353 height 212
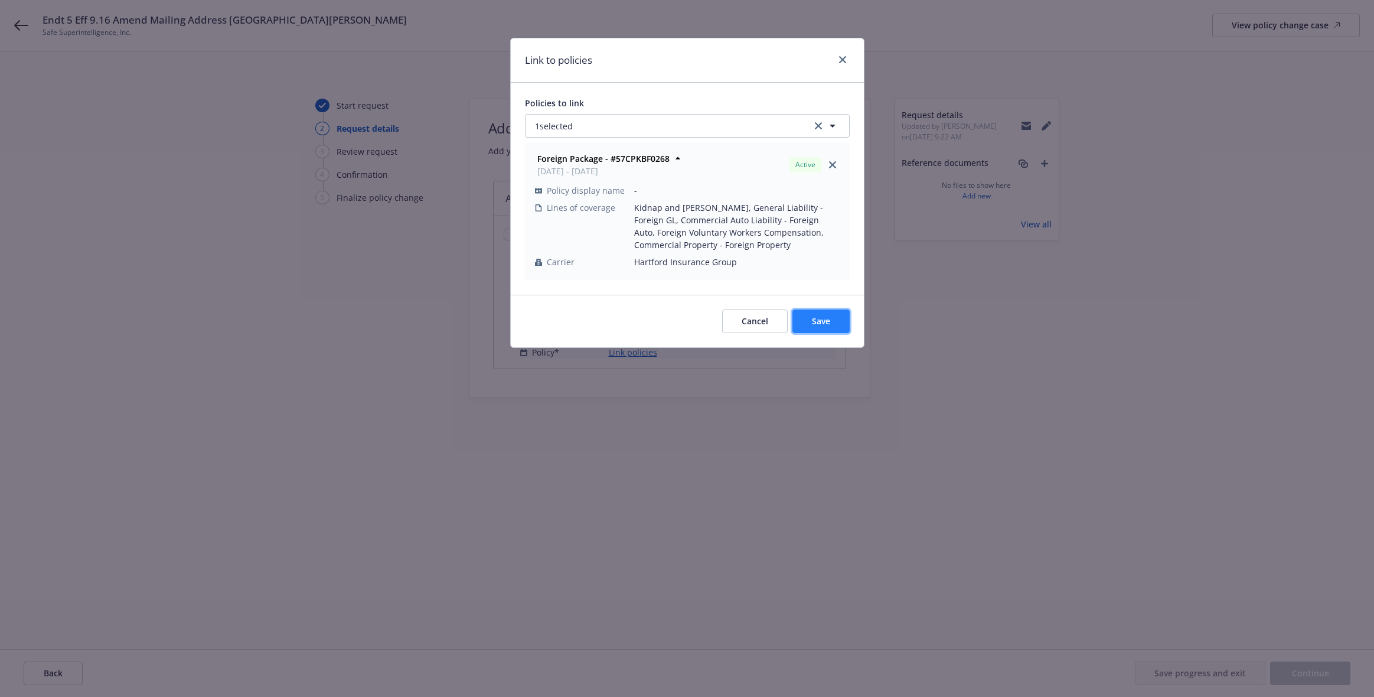
click at [813, 328] on button "Save" at bounding box center [821, 321] width 57 height 24
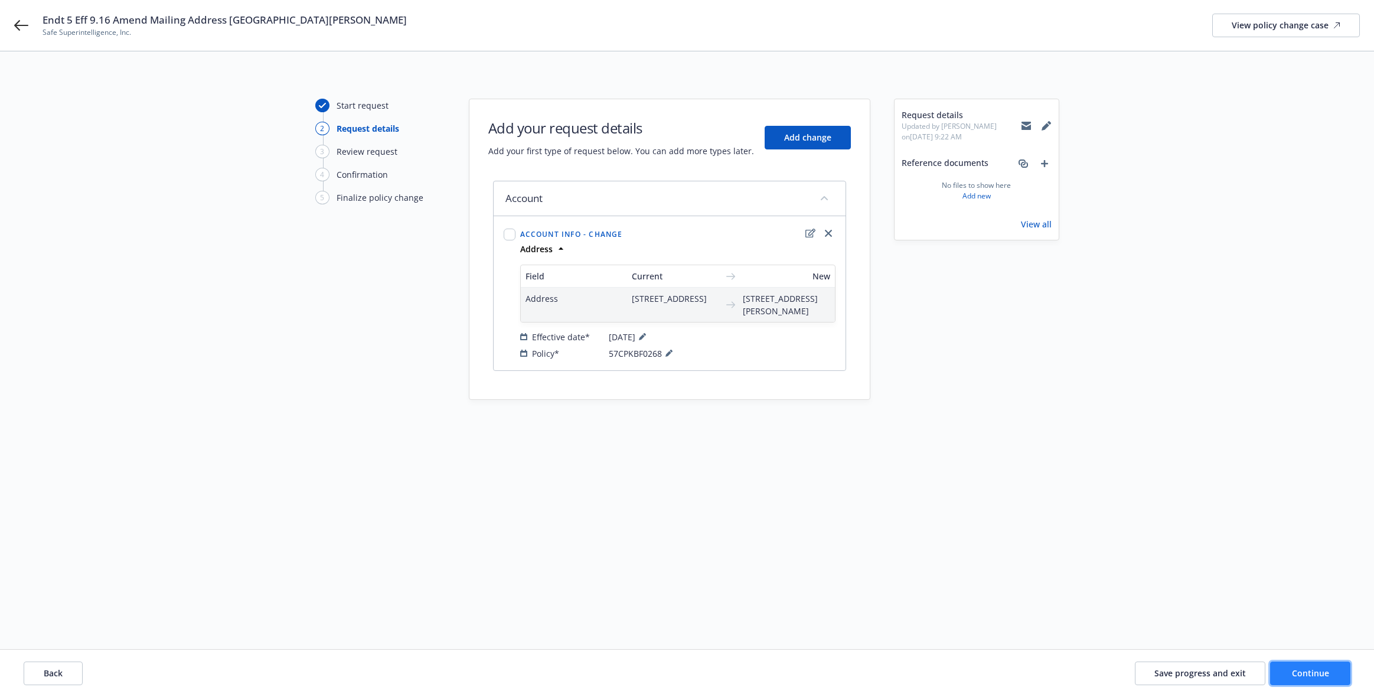
click at [873, 683] on button "Continue" at bounding box center [1310, 673] width 80 height 24
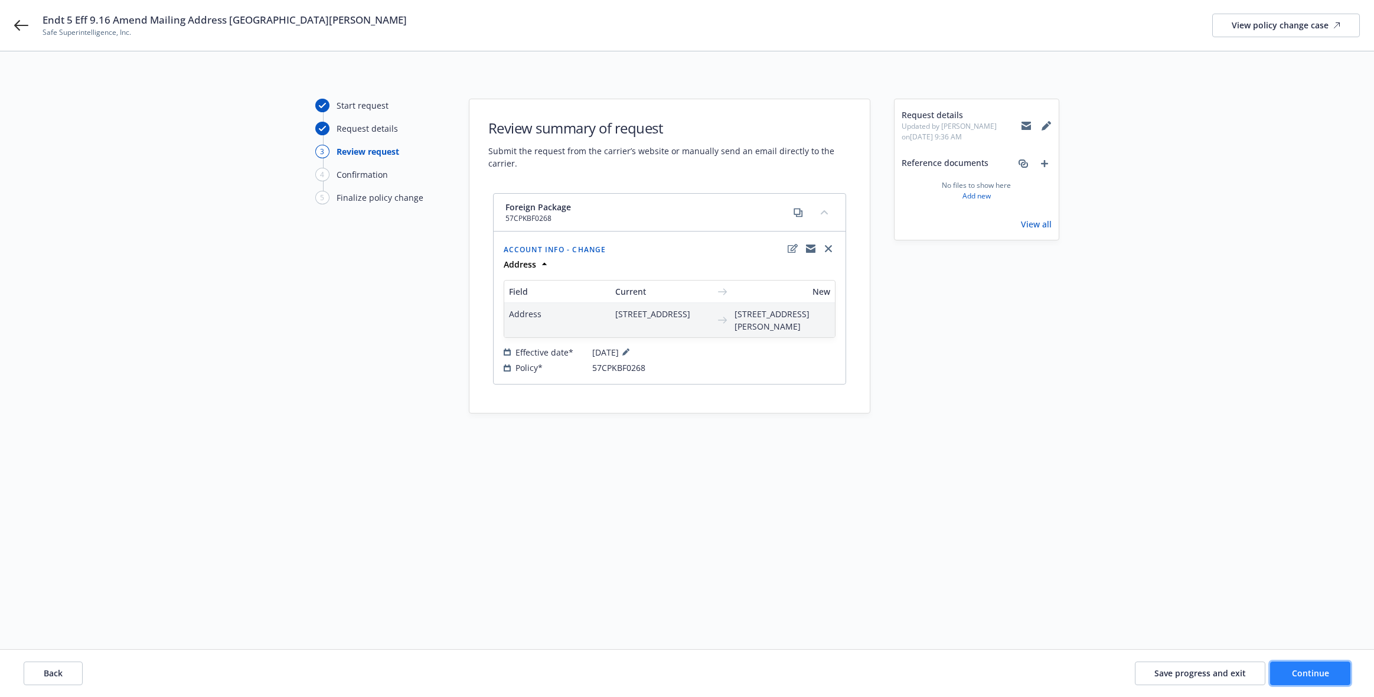
click at [873, 679] on button "Continue" at bounding box center [1310, 673] width 80 height 24
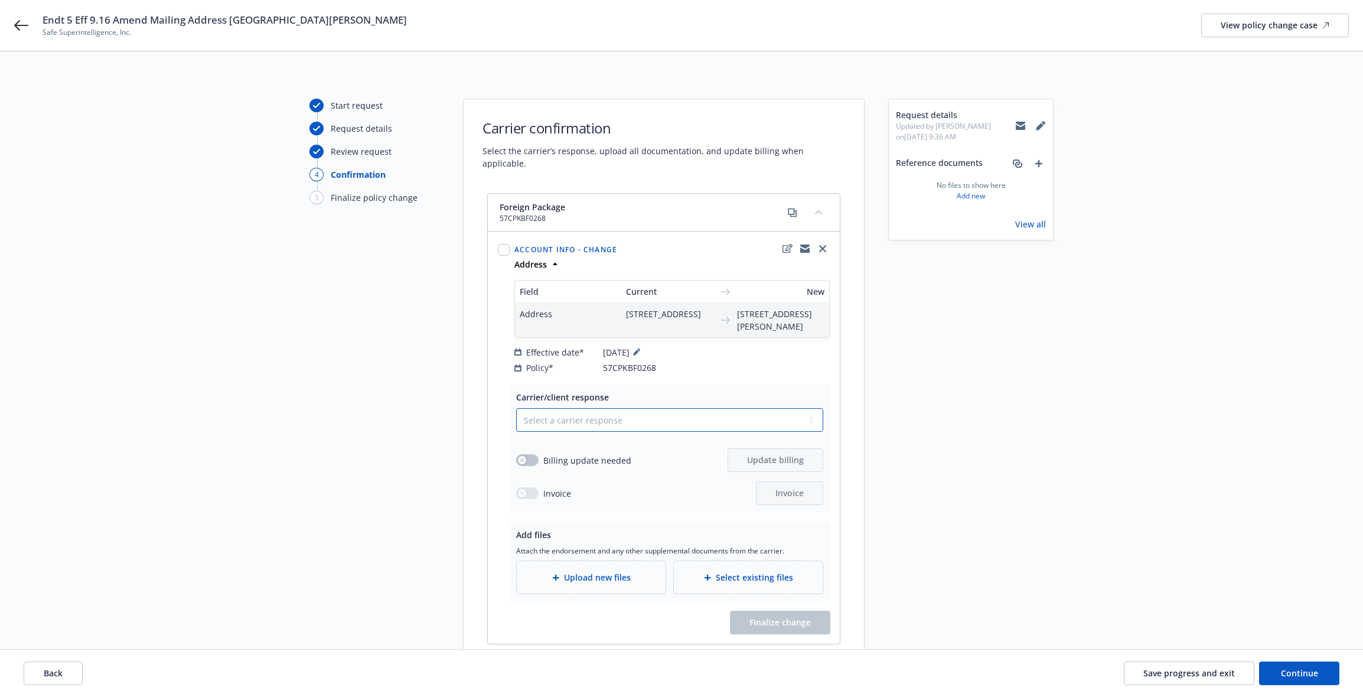
click at [536, 416] on select "Select a carrier response Accepted Accepted with revision No endorsement needed…" at bounding box center [669, 420] width 307 height 24
select select "ACCEPTED"
click at [516, 408] on select "Select a carrier response Accepted Accepted with revision No endorsement needed…" at bounding box center [669, 420] width 307 height 24
click at [606, 568] on div "Upload new files" at bounding box center [591, 577] width 149 height 32
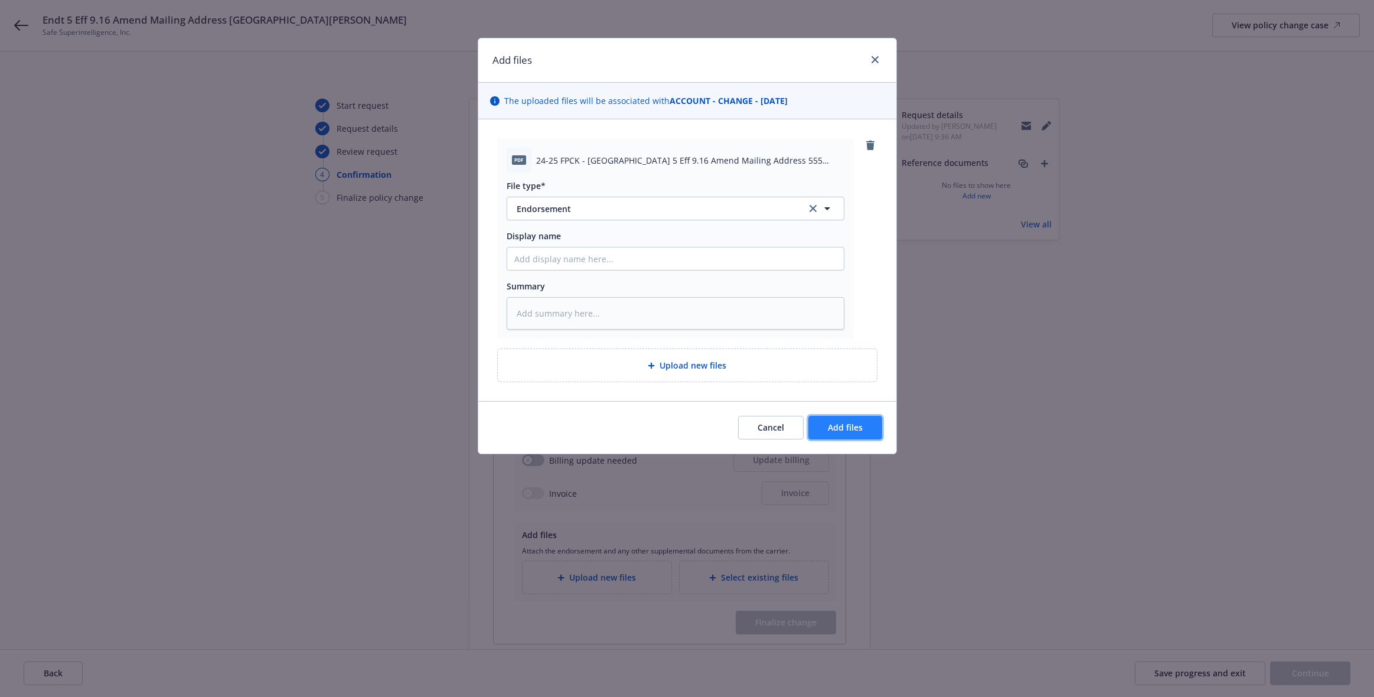
click at [865, 434] on button "Add files" at bounding box center [845, 428] width 74 height 24
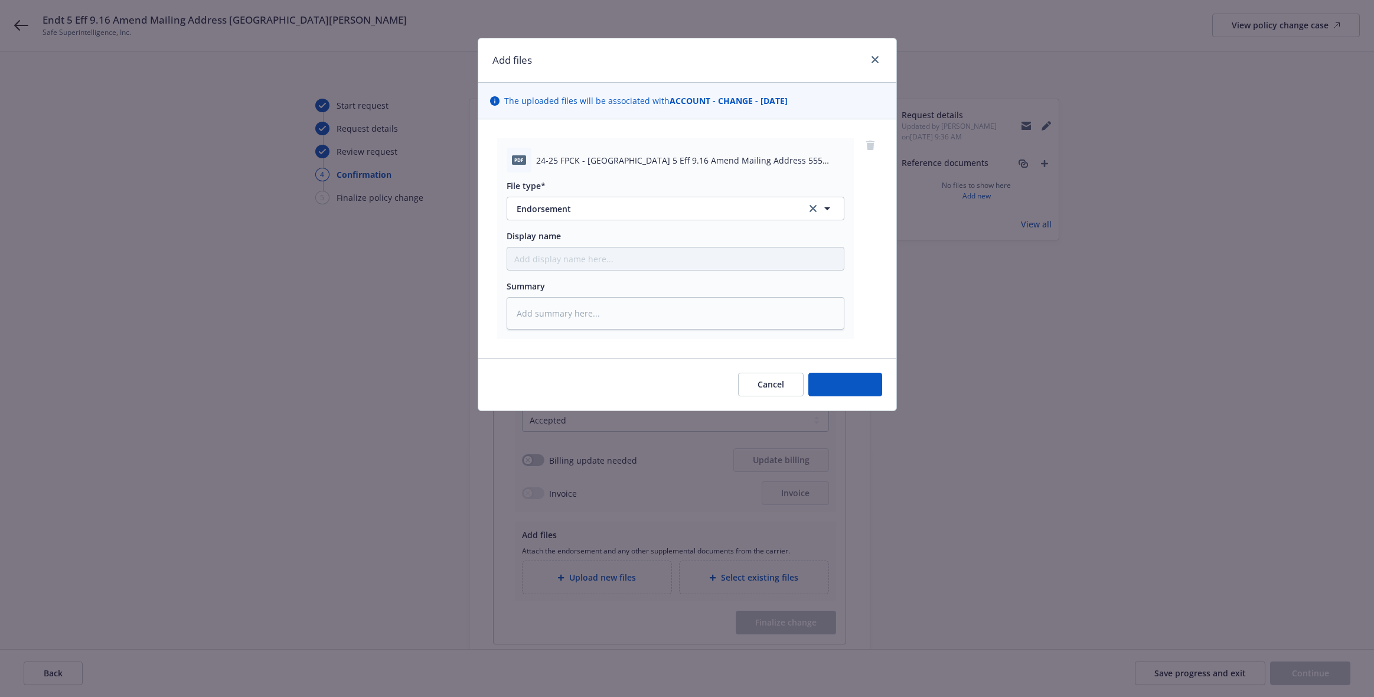
type textarea "x"
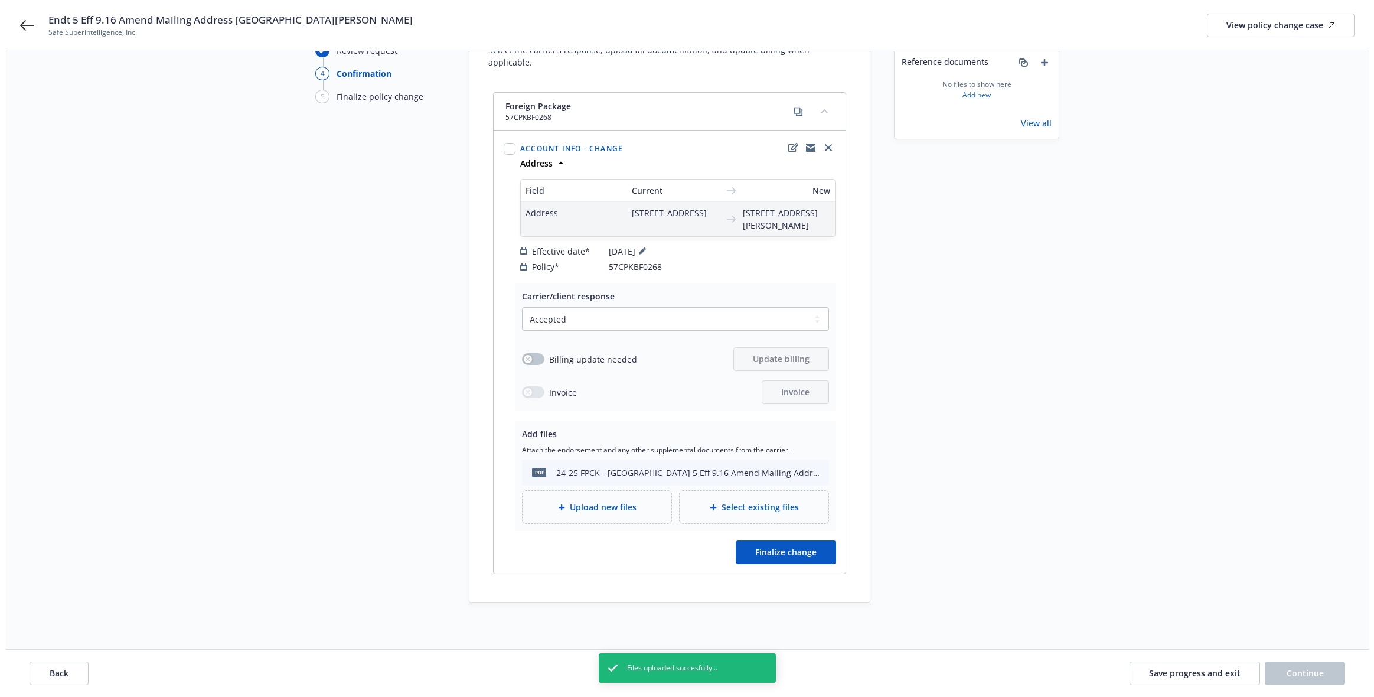
scroll to position [131, 0]
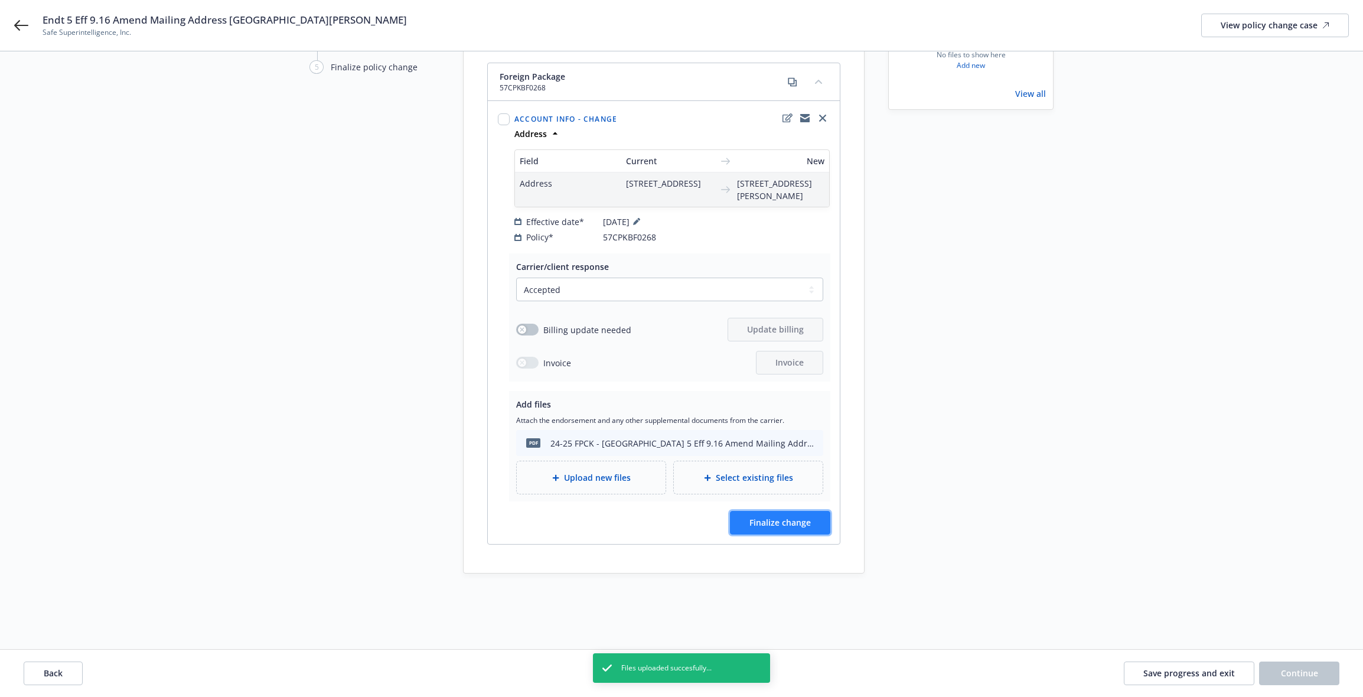
click at [819, 526] on button "Finalize change" at bounding box center [780, 523] width 100 height 24
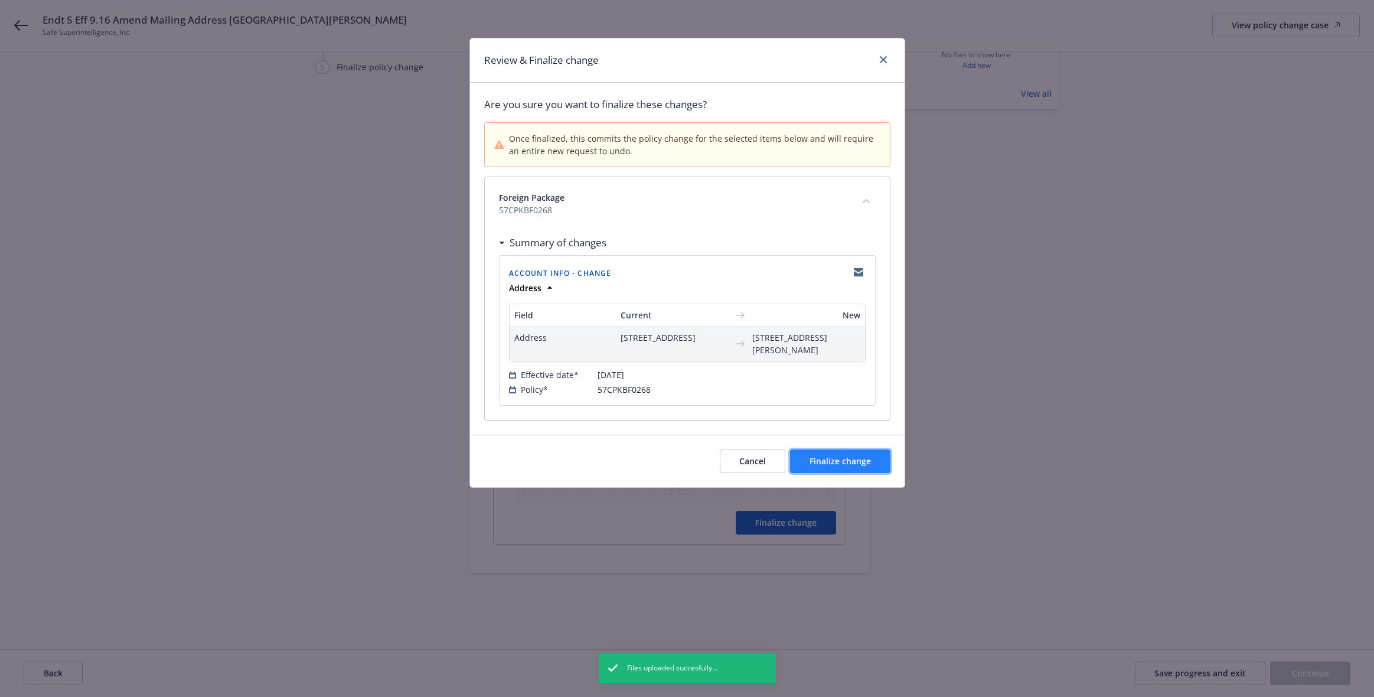
click at [824, 467] on span "Finalize change" at bounding box center [840, 460] width 61 height 11
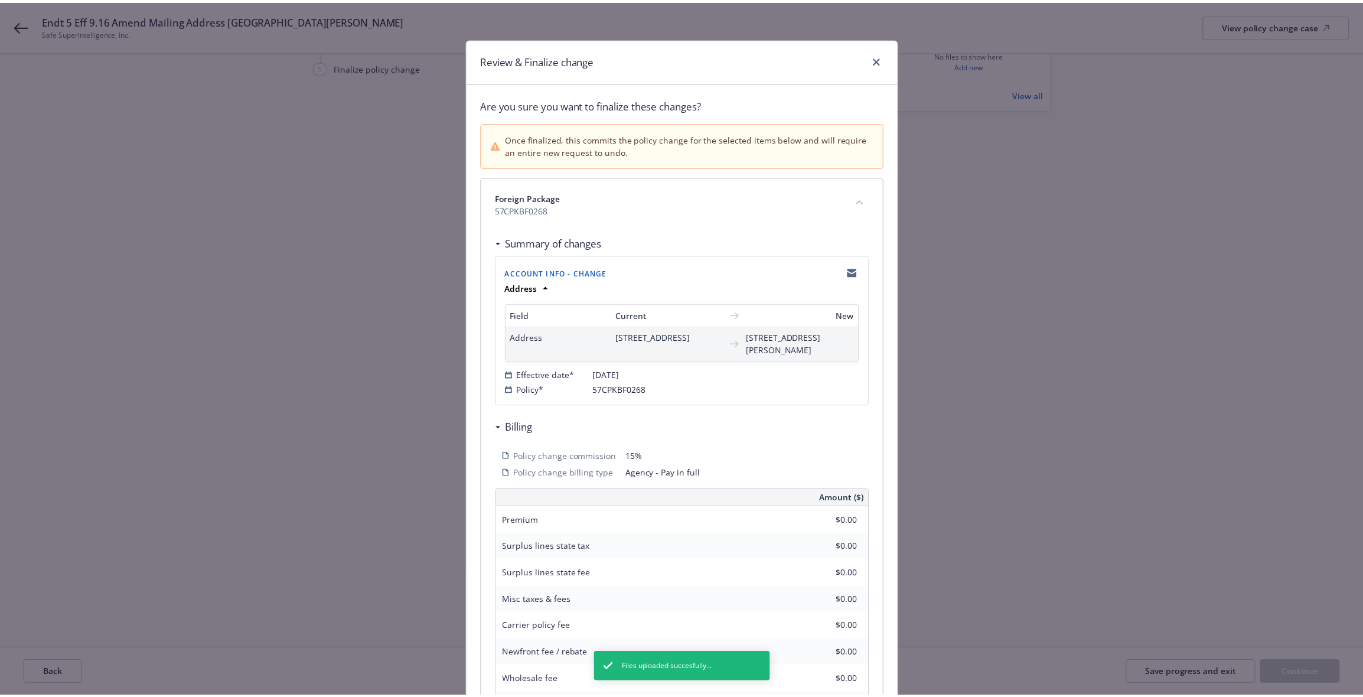
scroll to position [130, 0]
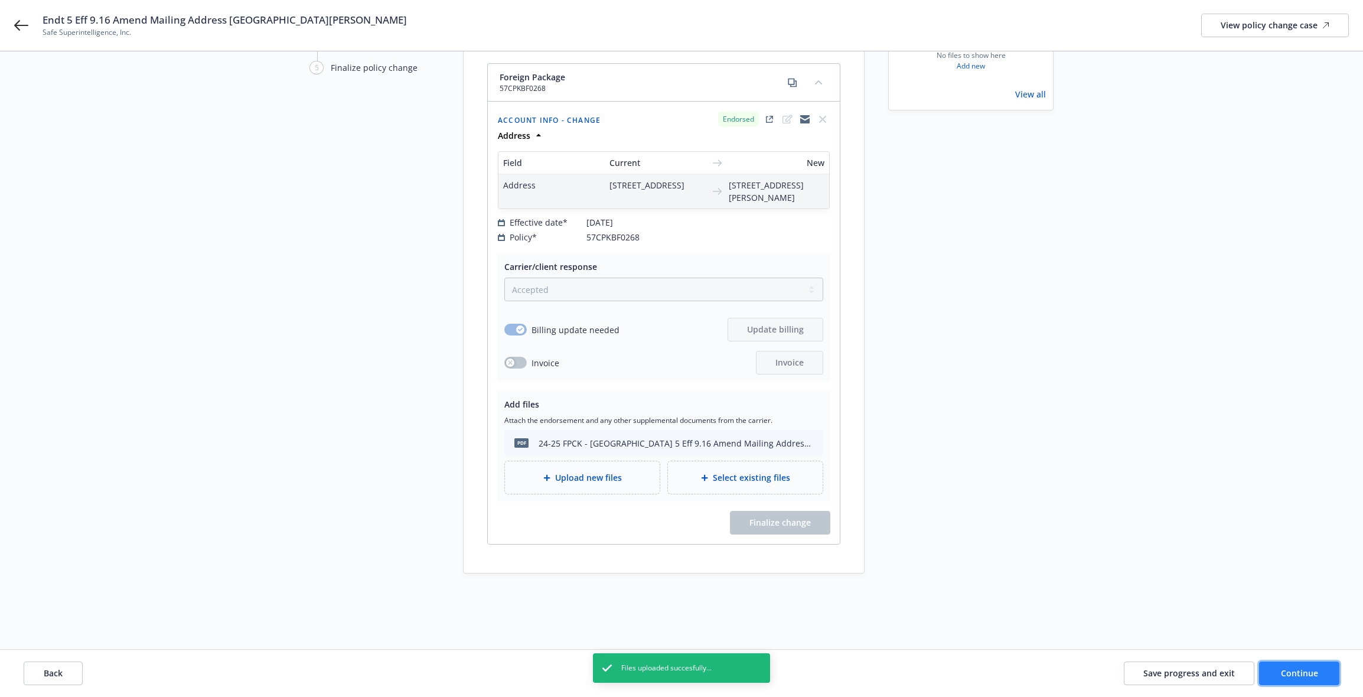
click at [873, 667] on span "Continue" at bounding box center [1299, 672] width 37 height 11
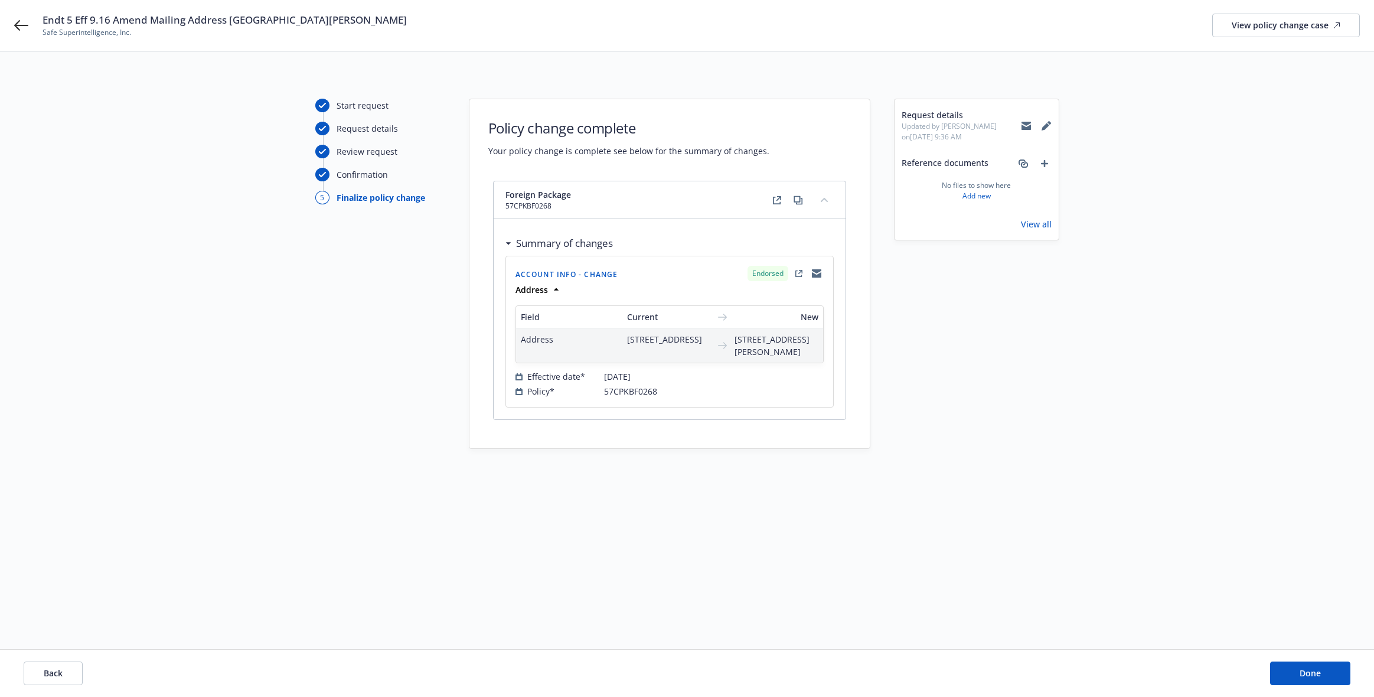
click at [873, 680] on div "Back Done" at bounding box center [687, 673] width 1374 height 47
click at [873, 677] on button "Done" at bounding box center [1310, 673] width 80 height 24
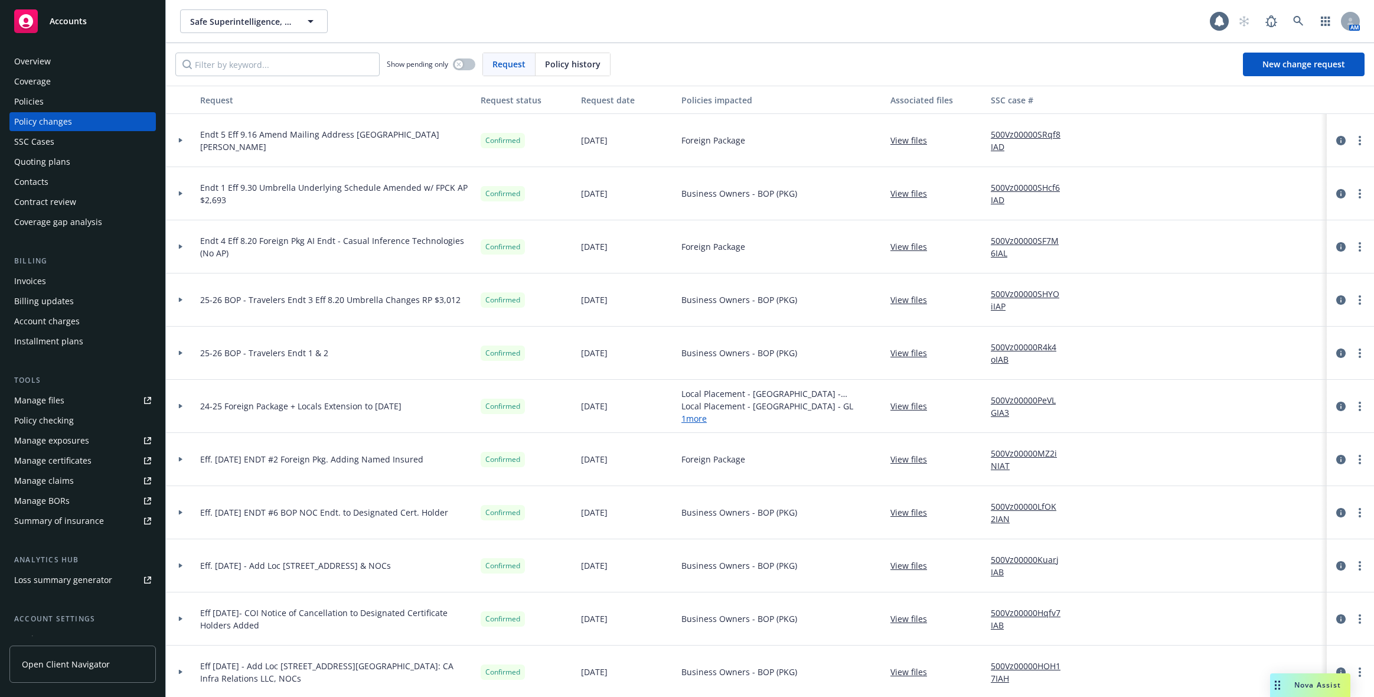
click at [768, 22] on div "Safe Superintelligence, Inc. Safe Superintelligence, Inc." at bounding box center [695, 21] width 1030 height 24
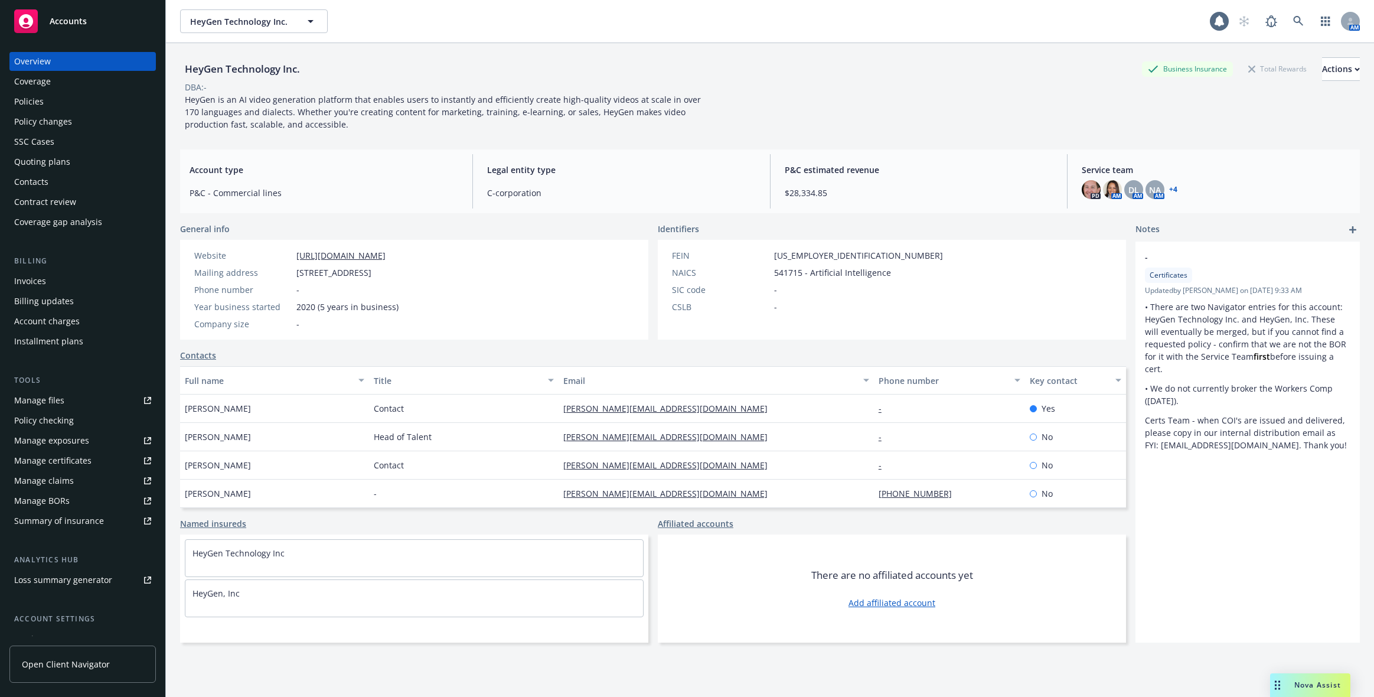
click at [55, 93] on div "Policies" at bounding box center [82, 101] width 137 height 19
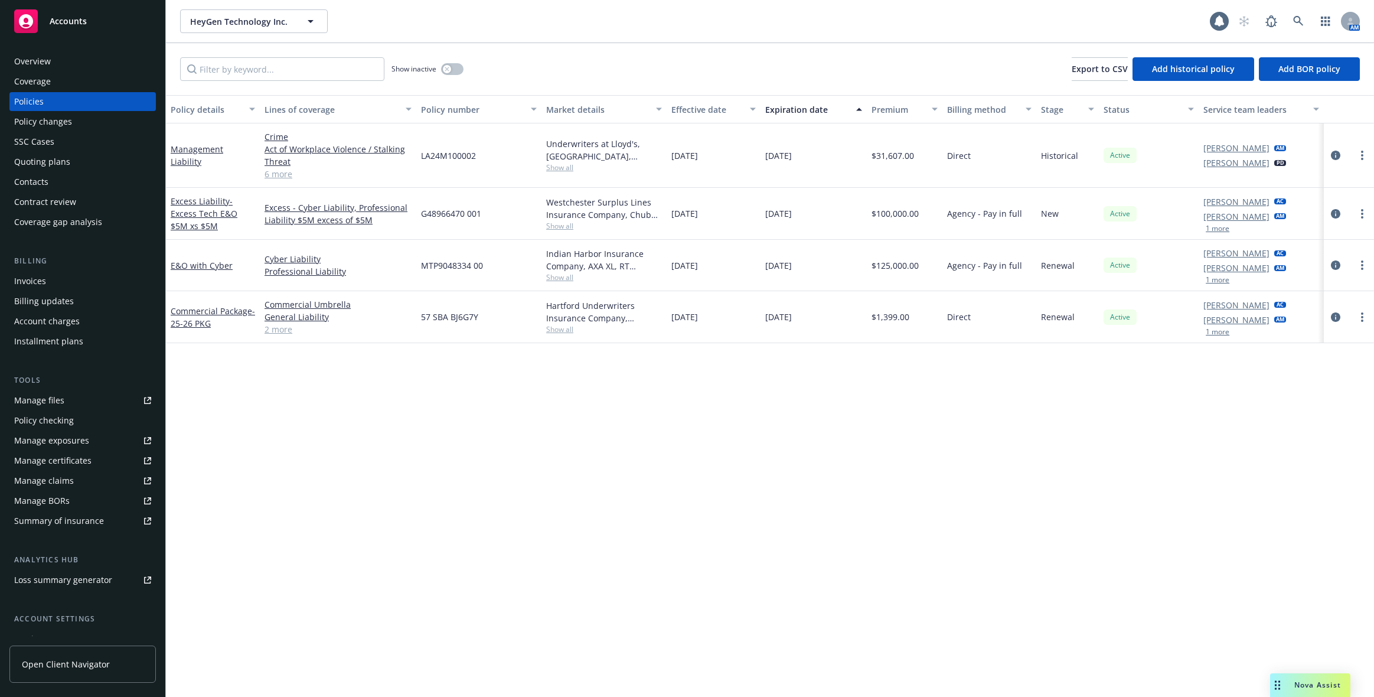
click at [1233, 328] on div "1 more" at bounding box center [1245, 331] width 83 height 7
click at [1227, 332] on button "1 more" at bounding box center [1218, 331] width 24 height 7
click at [28, 278] on div "Invoices" at bounding box center [30, 281] width 32 height 19
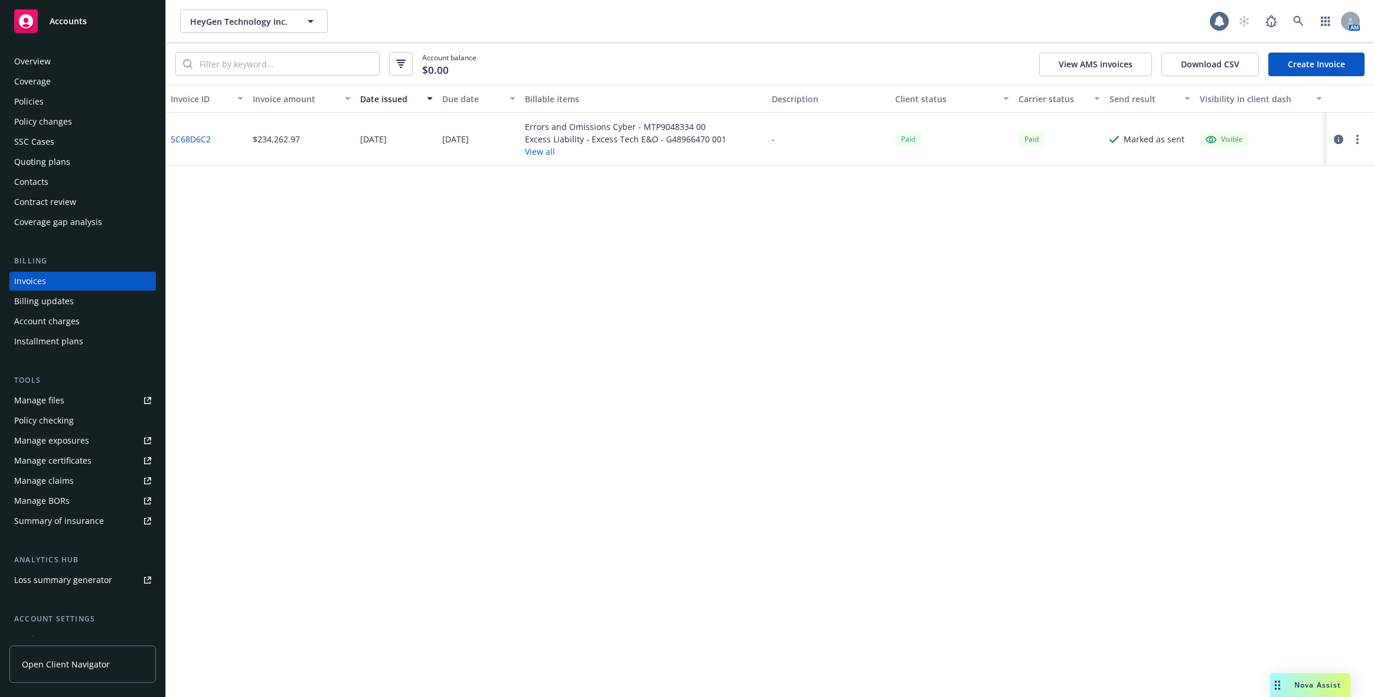
click at [79, 100] on div "Policies" at bounding box center [82, 101] width 137 height 19
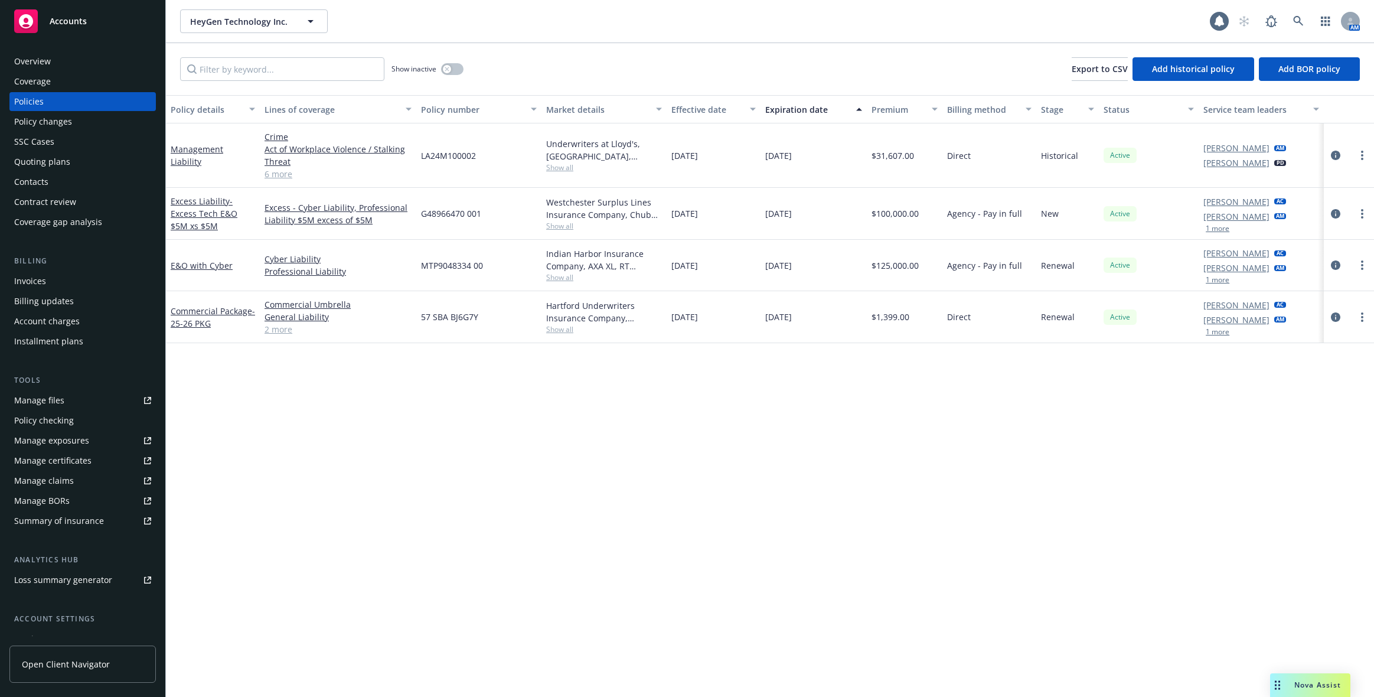
click at [439, 318] on span "57 SBA BJ6G7Y" at bounding box center [449, 317] width 57 height 12
copy span "57 SBA BJ6G7Y"
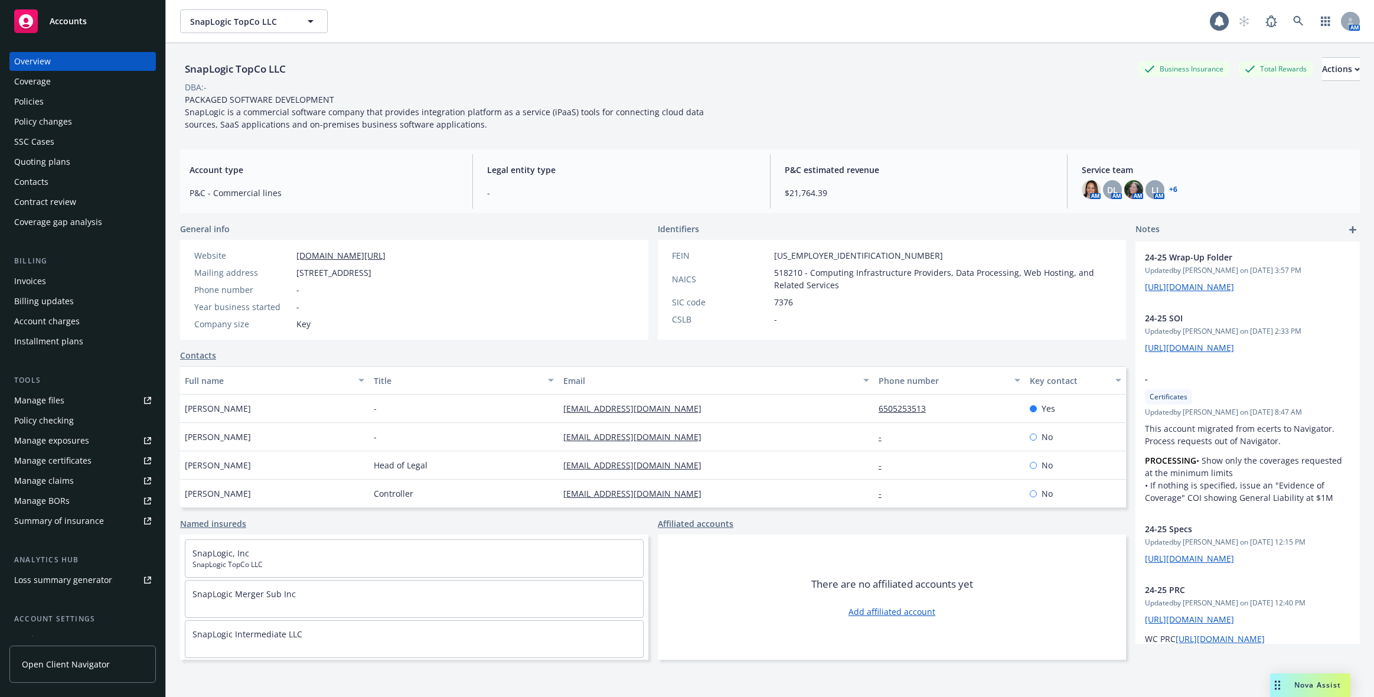
click at [146, 104] on div "Overview Coverage Policies Policy changes SSC Cases Quoting plans Contacts Cont…" at bounding box center [82, 367] width 165 height 659
click at [139, 104] on div "Policies" at bounding box center [82, 101] width 137 height 19
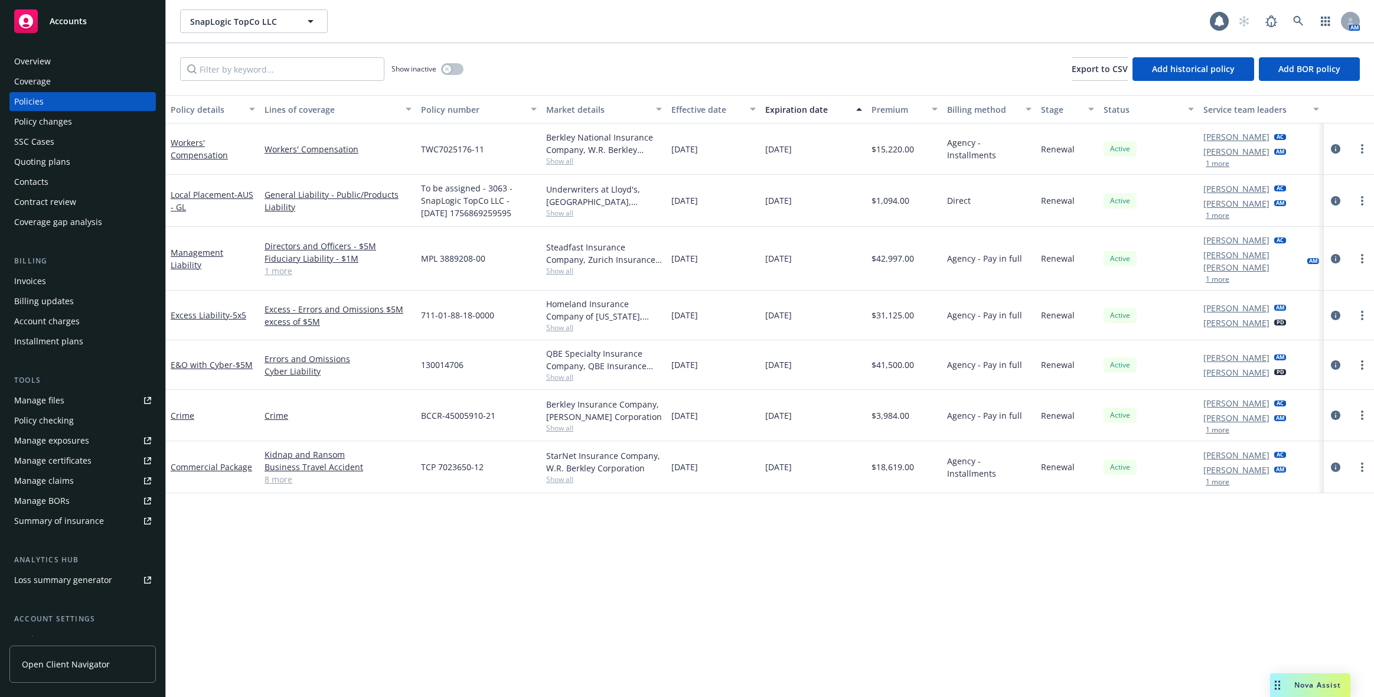
click at [68, 279] on div "Invoices" at bounding box center [82, 281] width 137 height 19
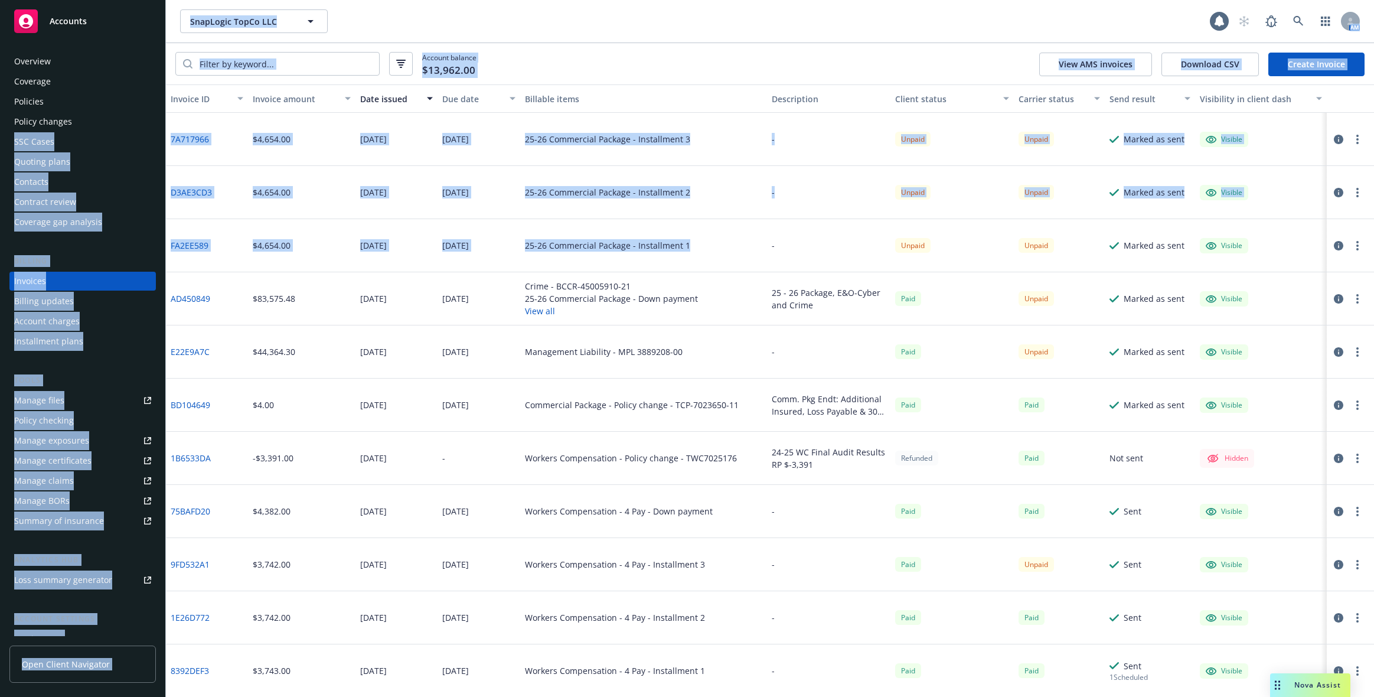
drag, startPoint x: 697, startPoint y: 253, endPoint x: 165, endPoint y: 127, distance: 546.3
click at [165, 127] on div "Accounts Overview Coverage Policies Policy changes SSC Cases Quoting plans Cont…" at bounding box center [687, 348] width 1374 height 697
click at [719, 229] on div "25-26 Commercial Package - Installment 1" at bounding box center [643, 245] width 247 height 53
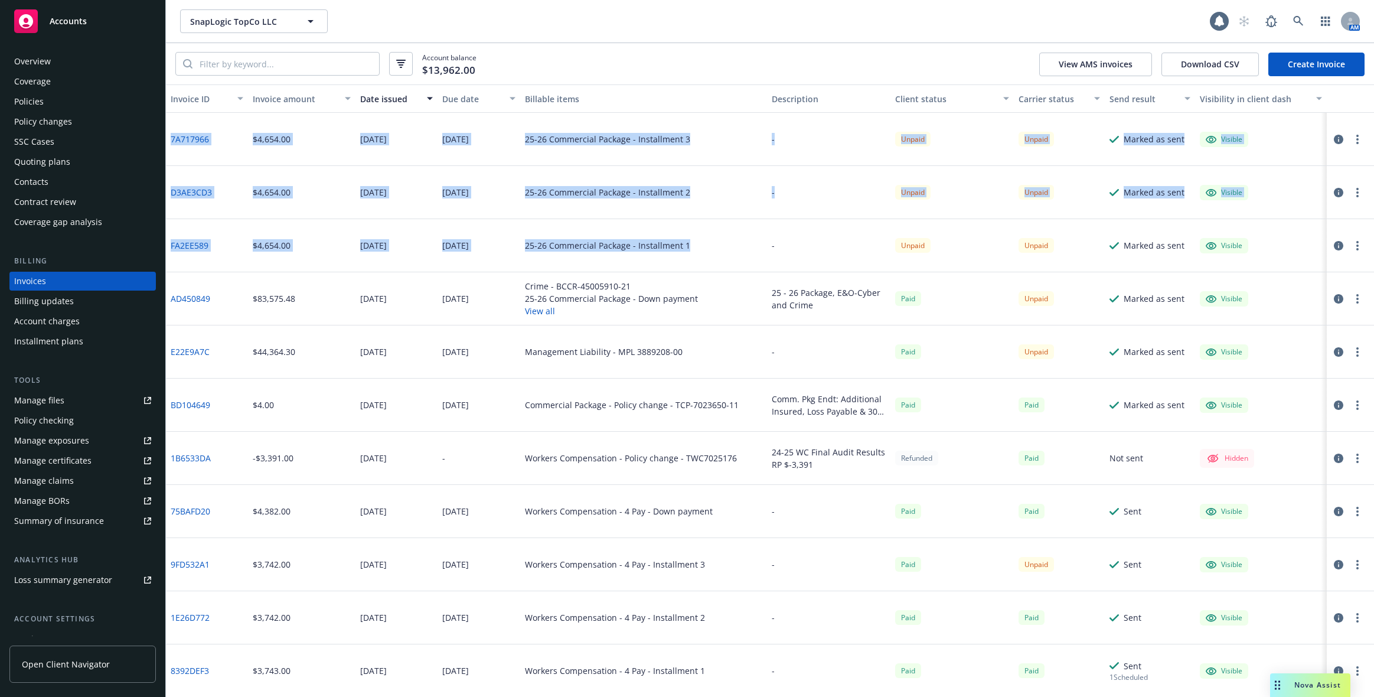
drag, startPoint x: 702, startPoint y: 244, endPoint x: 171, endPoint y: 134, distance: 541.6
copy div "7A717966 $4,654.00 09/03/2025 06/01/2026 25-26 Commercial Package - Installment…"
click at [465, 244] on div "[DATE]" at bounding box center [455, 245] width 27 height 12
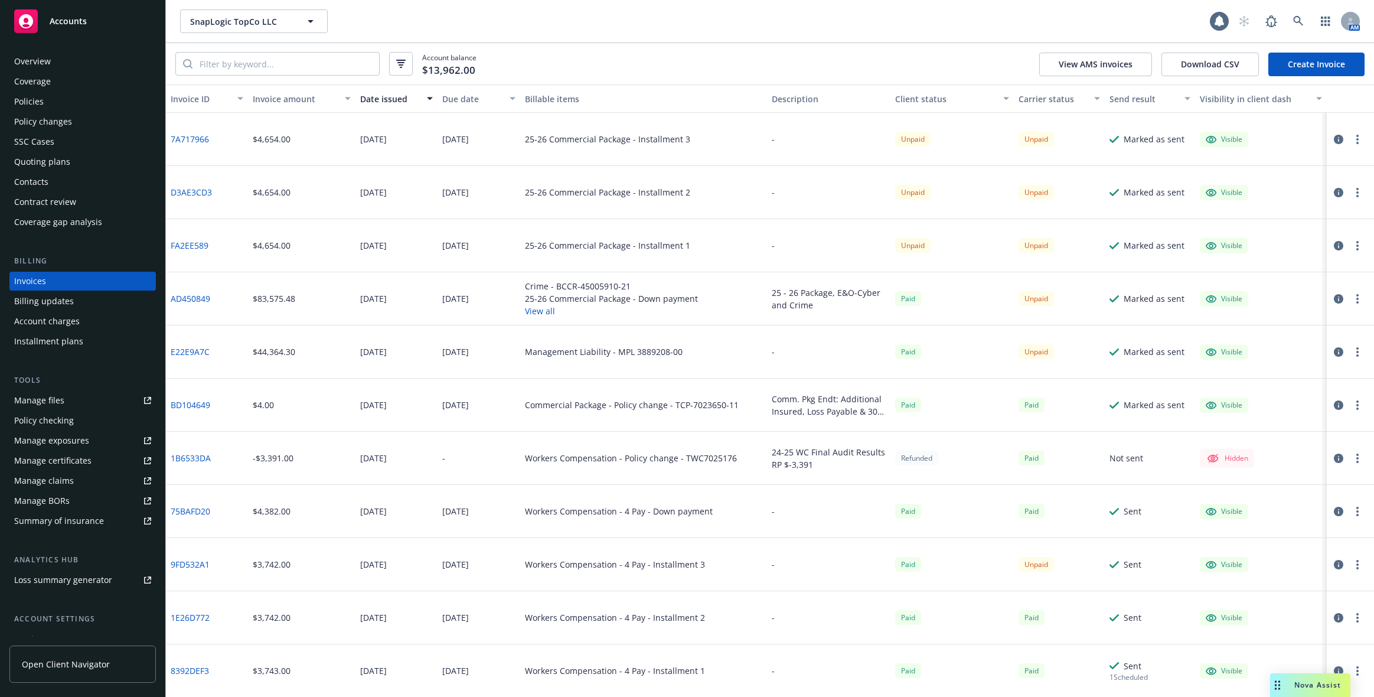
drag, startPoint x: 487, startPoint y: 243, endPoint x: 442, endPoint y: 249, distance: 45.9
click at [442, 249] on div "[DATE]" at bounding box center [479, 245] width 82 height 53
copy div "[DATE]"
click at [458, 198] on div "03/01/2026" at bounding box center [479, 192] width 82 height 53
click at [459, 194] on div "03/01/2026" at bounding box center [455, 192] width 27 height 12
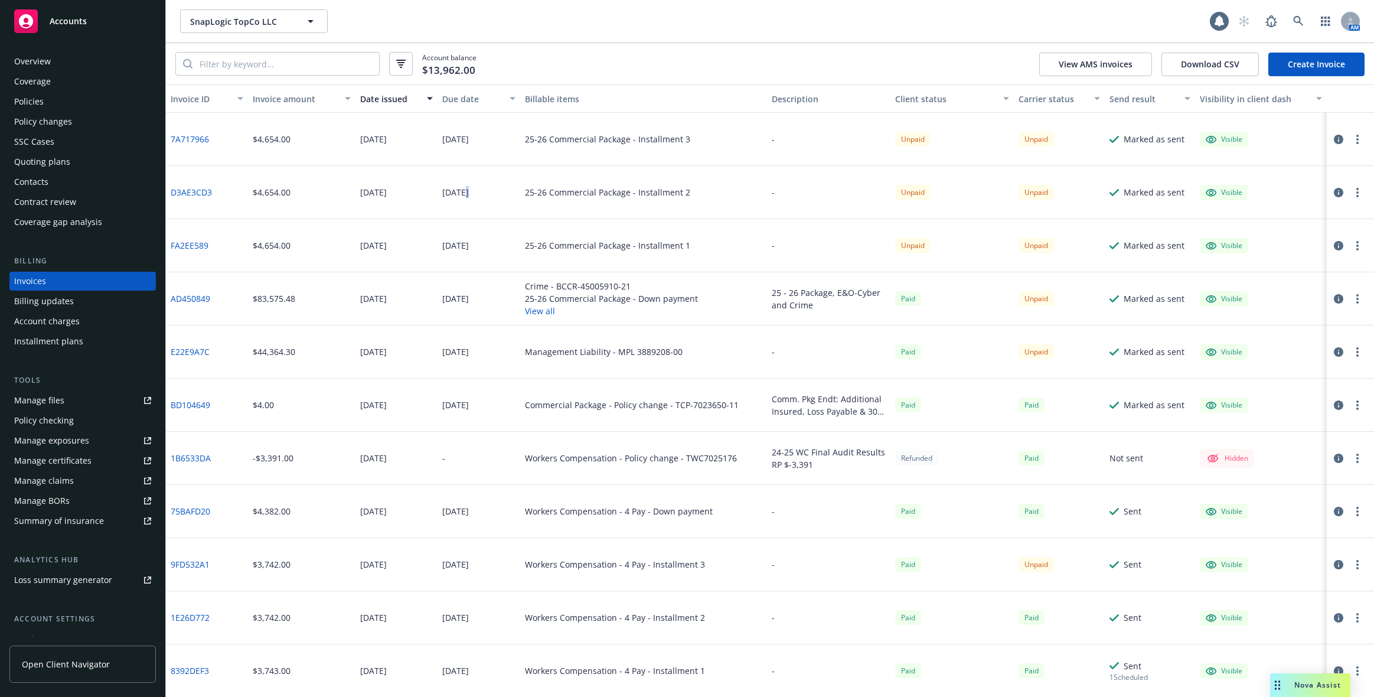
click at [459, 194] on div "03/01/2026" at bounding box center [455, 192] width 27 height 12
copy div "03/01/2026"
click at [461, 138] on div "06/01/2026" at bounding box center [455, 139] width 27 height 12
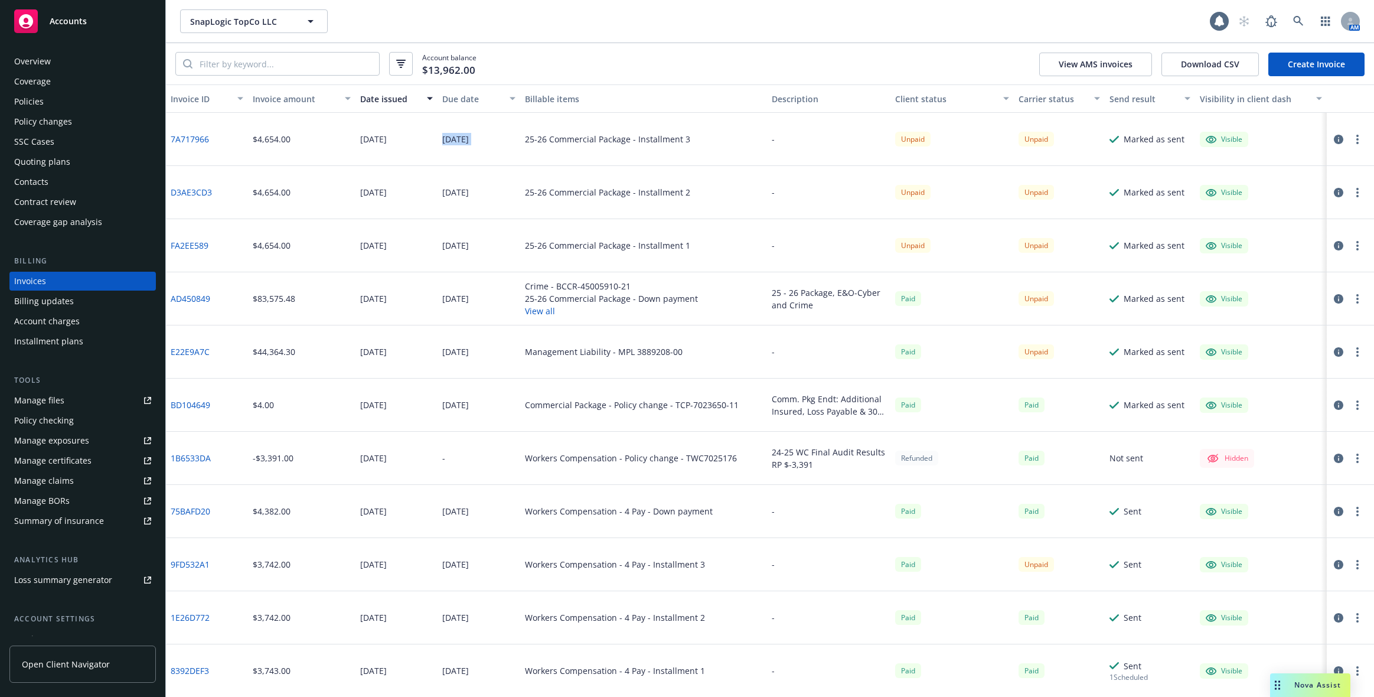
click at [461, 138] on div "06/01/2026" at bounding box center [455, 139] width 27 height 12
copy div "06/01/2026"
click at [690, 53] on div "Account balance $13,962.00 View AMS invoices Download CSV Create Invoice" at bounding box center [770, 63] width 1208 height 41
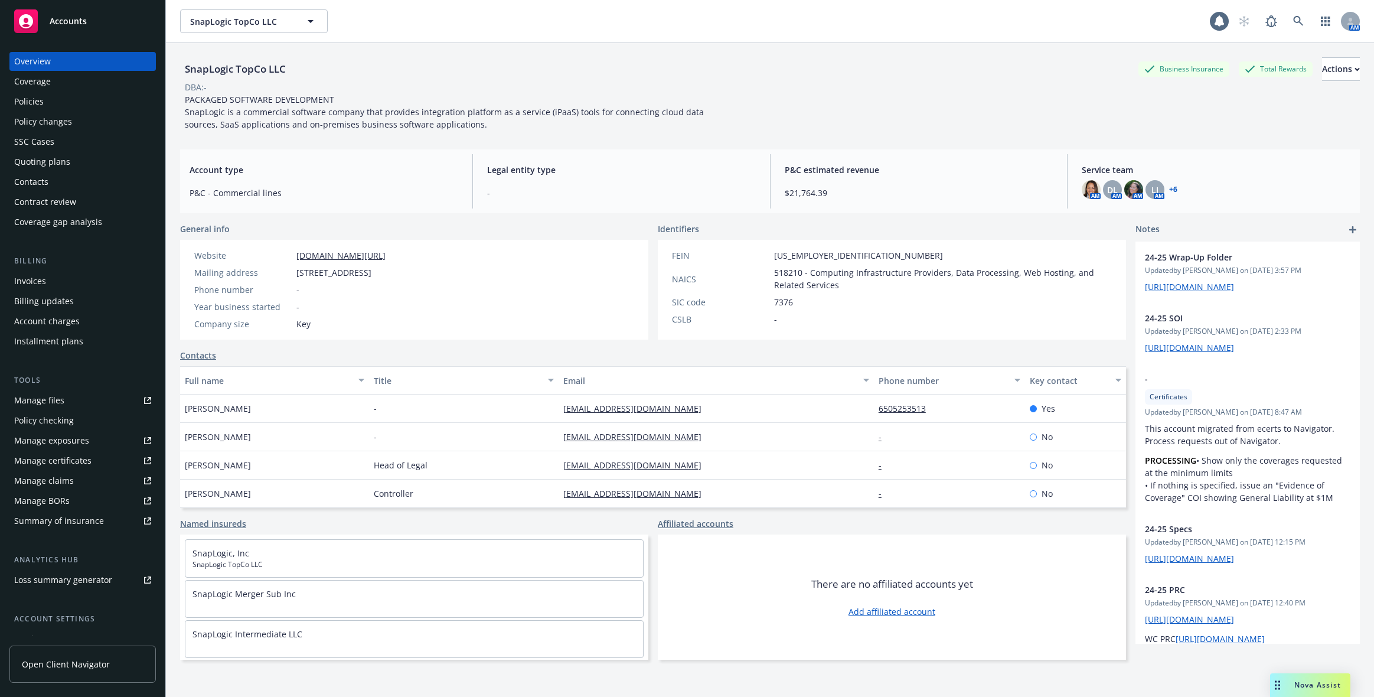
click at [63, 286] on div "Invoices" at bounding box center [82, 281] width 137 height 19
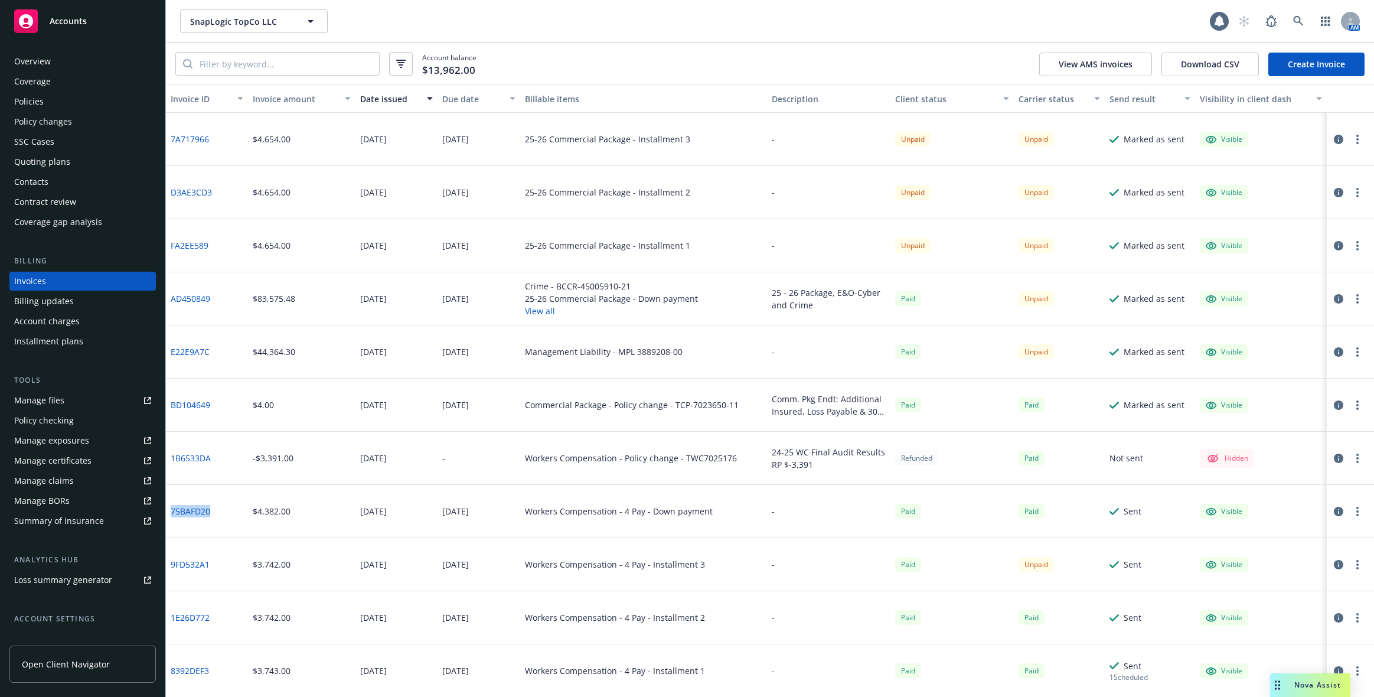
drag, startPoint x: 219, startPoint y: 514, endPoint x: 168, endPoint y: 516, distance: 50.8
click at [168, 516] on div "75BAFD20" at bounding box center [207, 511] width 82 height 53
copy link "75BAFD20"
click at [754, 482] on div "Workers Compensation - Policy change - TWC7025176" at bounding box center [643, 458] width 247 height 53
click at [1334, 563] on icon "button" at bounding box center [1338, 564] width 9 height 9
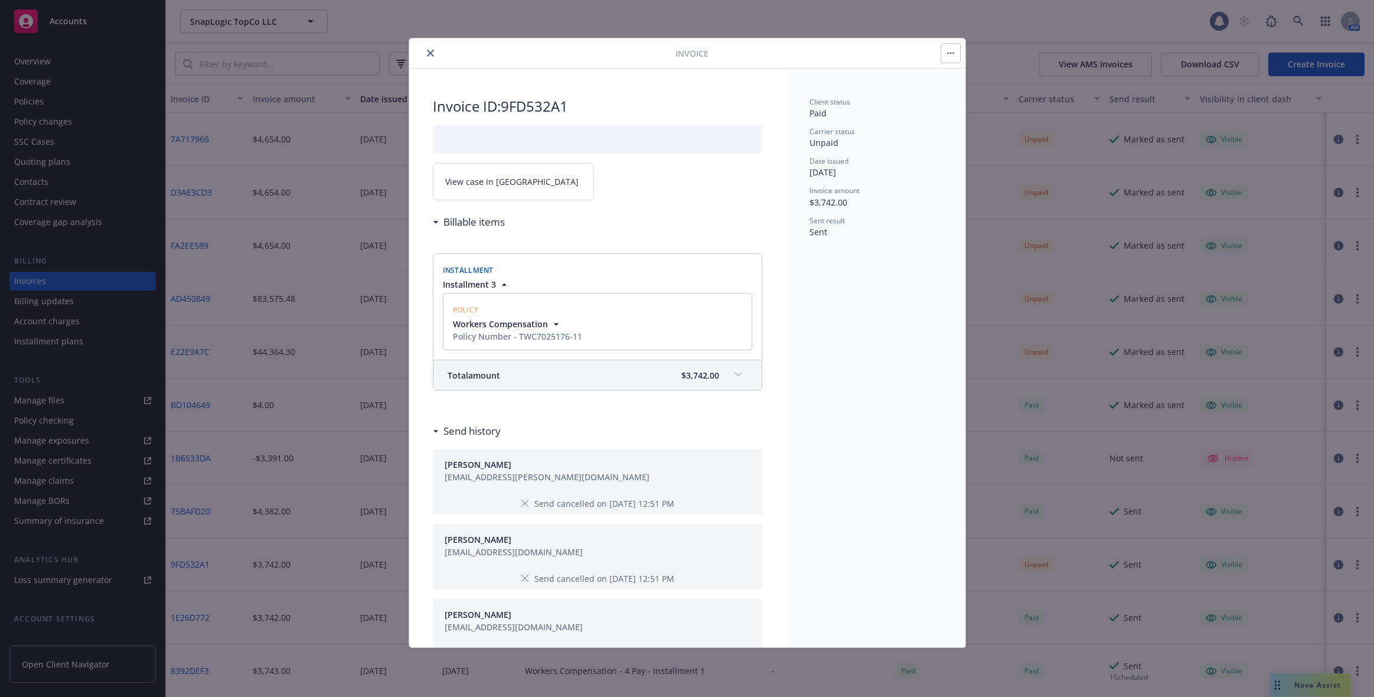
click at [512, 194] on link "View case in SSC" at bounding box center [513, 181] width 161 height 37
click at [431, 50] on icon "close" at bounding box center [430, 53] width 7 height 7
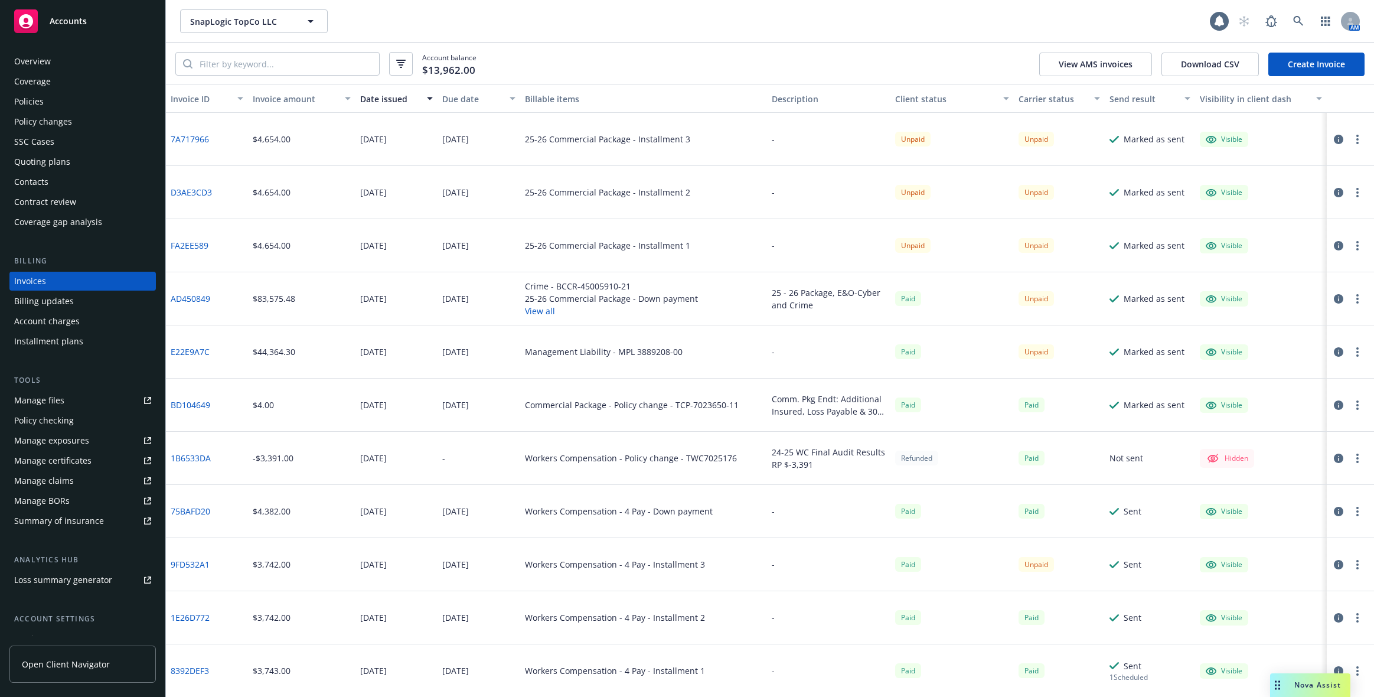
click at [1351, 244] on button "button" at bounding box center [1358, 246] width 14 height 14
click at [1334, 242] on icon "button" at bounding box center [1338, 245] width 9 height 9
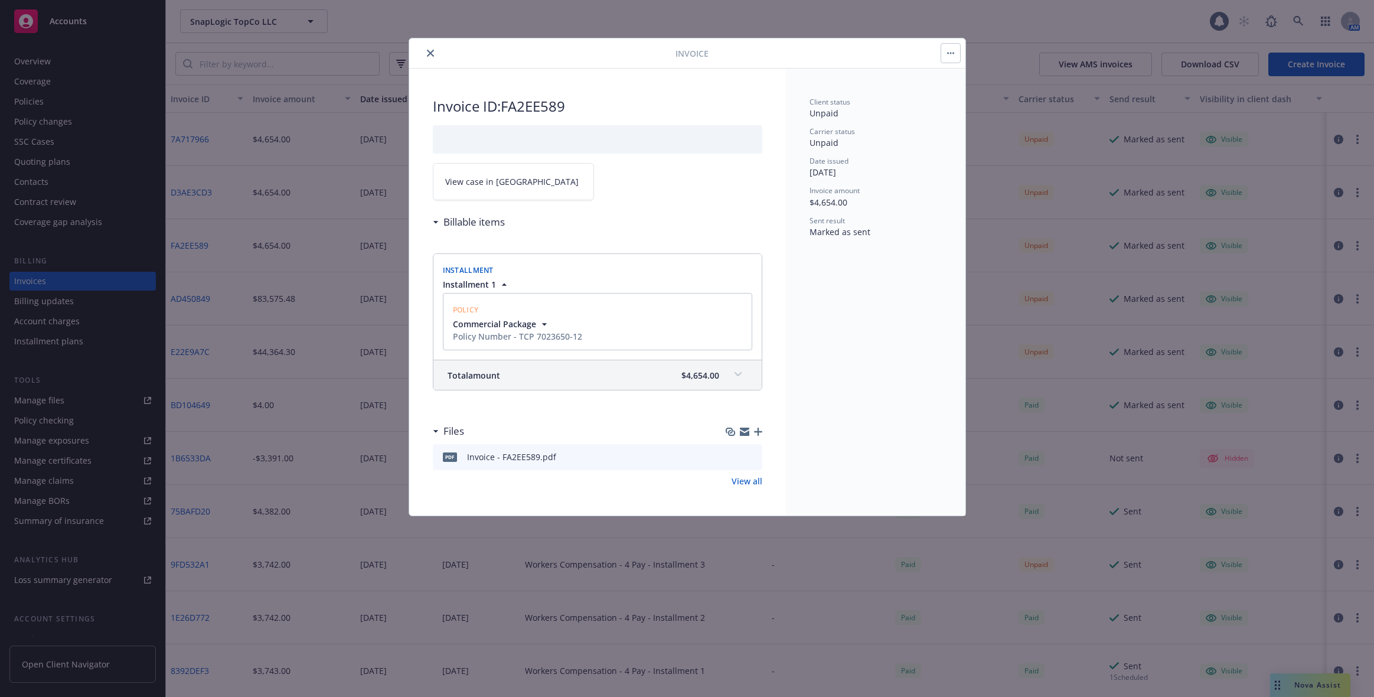
click at [956, 54] on button "button" at bounding box center [950, 53] width 19 height 19
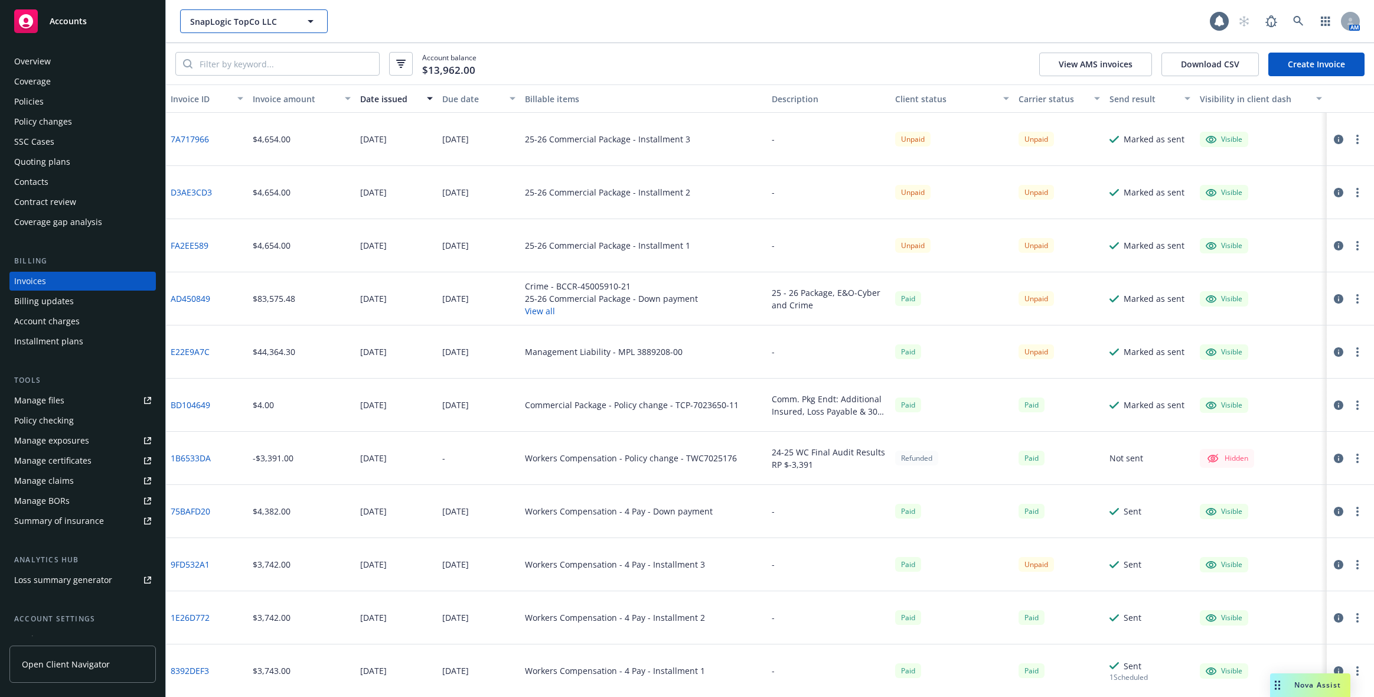
click at [280, 21] on span "SnapLogic TopCo LLC" at bounding box center [241, 21] width 102 height 12
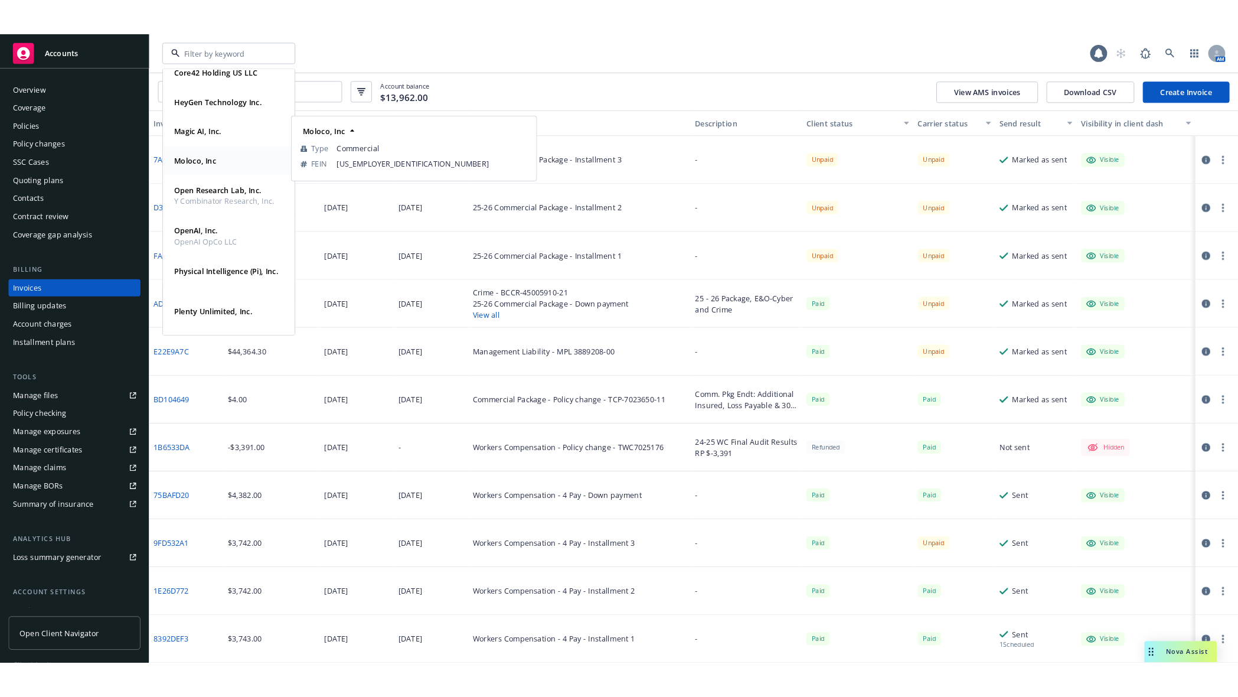
scroll to position [123, 0]
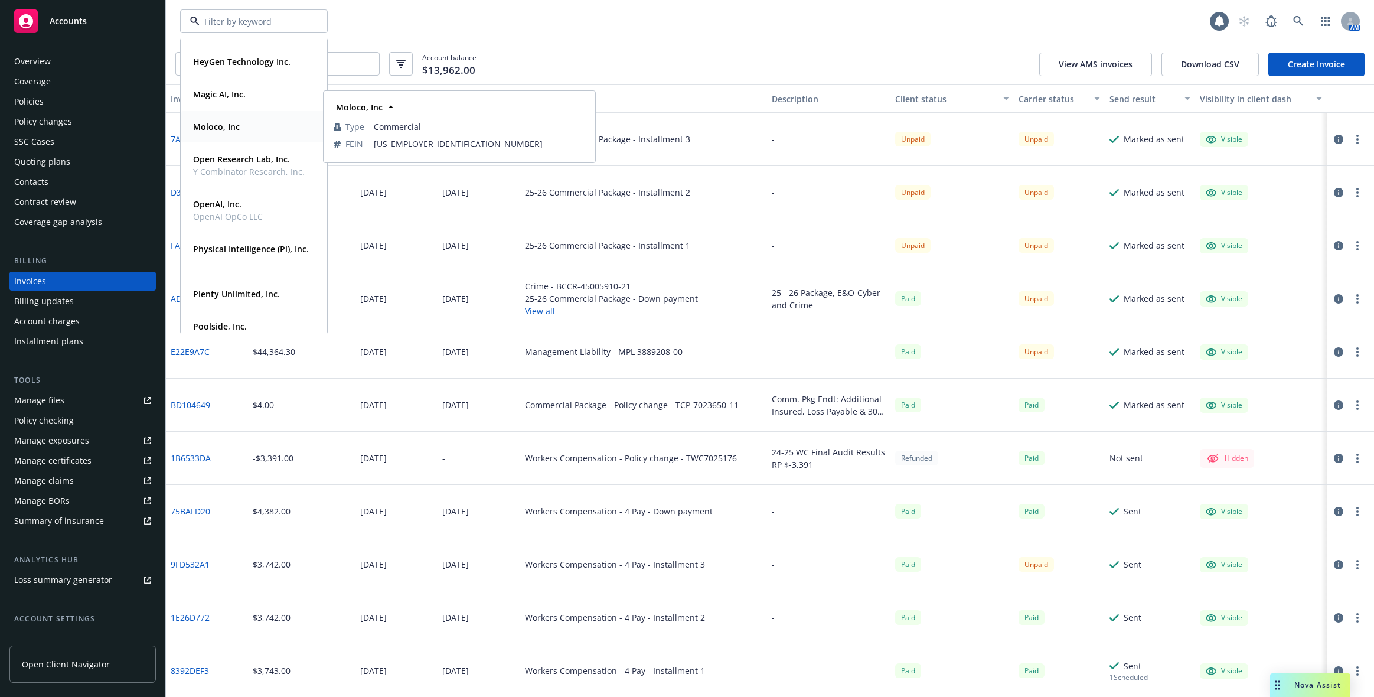
click at [243, 250] on strong "Physical Intelligence (Pi), Inc." at bounding box center [251, 248] width 116 height 11
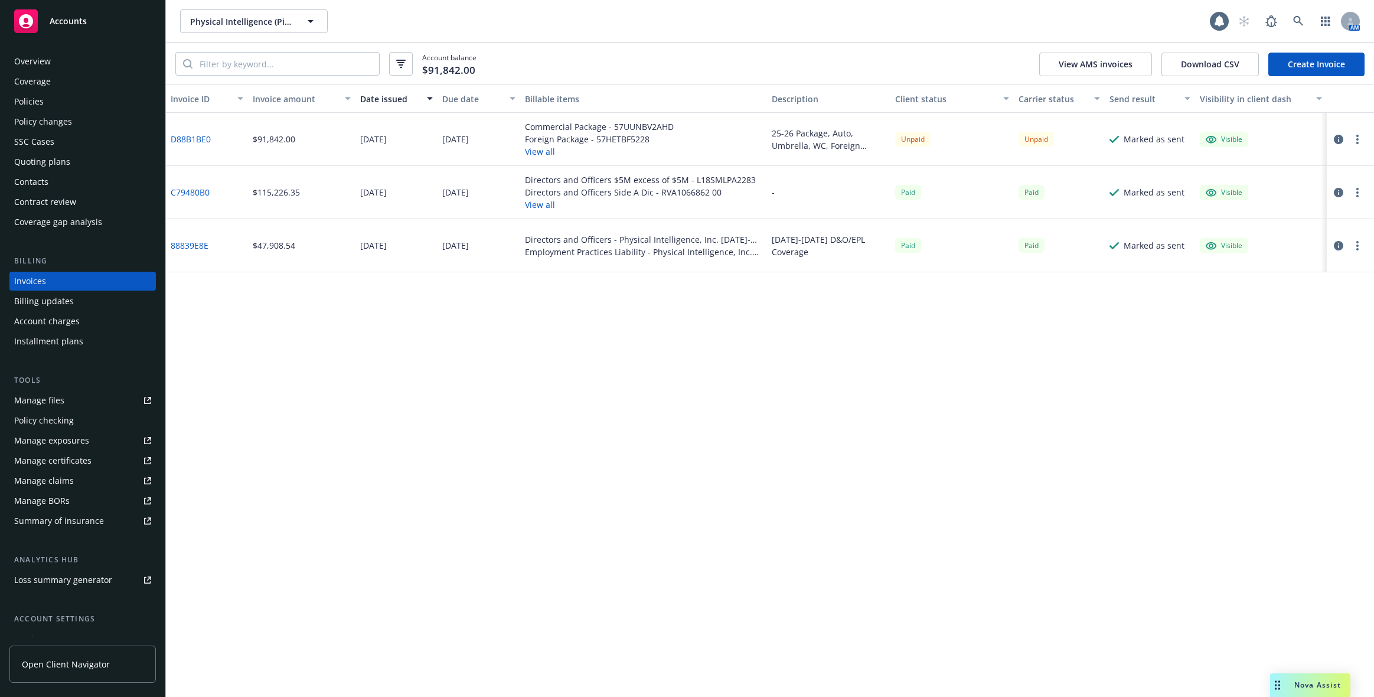
click at [741, 334] on div "Invoice ID Invoice amount Date issued Due date Billable items Description Clien…" at bounding box center [770, 390] width 1208 height 612
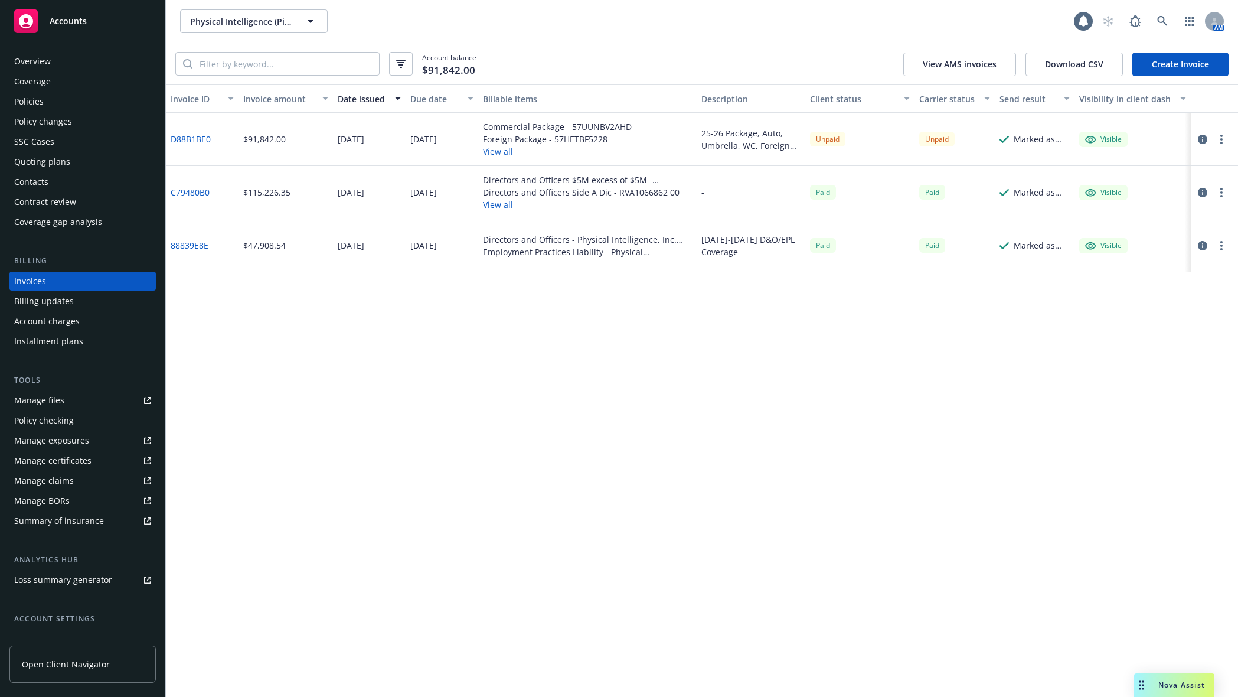
click at [11, 107] on link "Policies" at bounding box center [82, 101] width 146 height 19
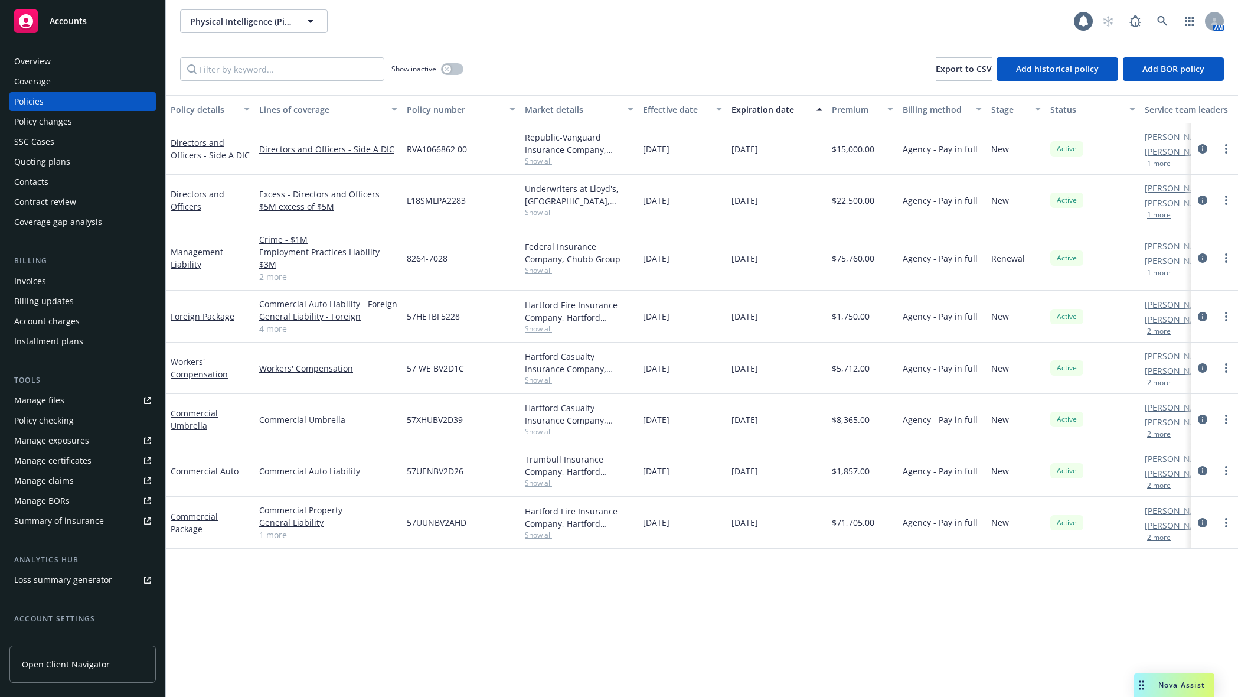
click at [625, 586] on div "Policy details Lines of coverage Policy number Market details Effective date Ex…" at bounding box center [702, 396] width 1072 height 602
click at [207, 373] on link "Workers' Compensation" at bounding box center [199, 368] width 57 height 24
